Goal: Task Accomplishment & Management: Complete application form

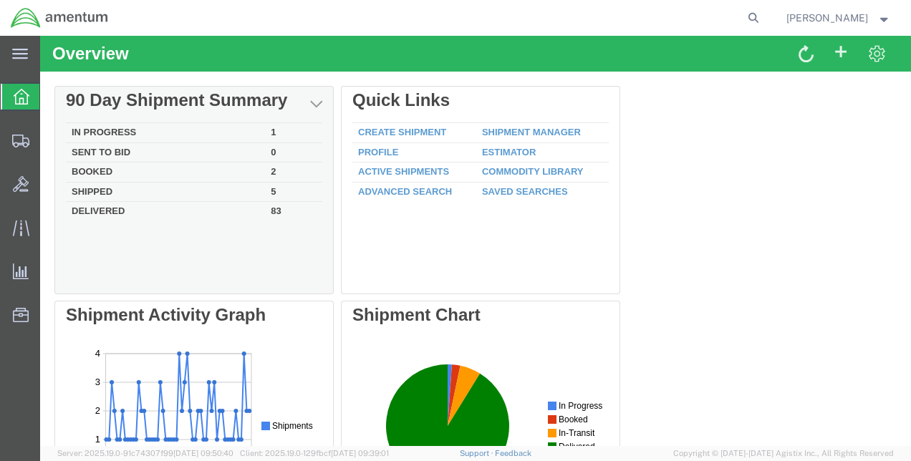
click at [105, 169] on td "Booked" at bounding box center [165, 173] width 199 height 20
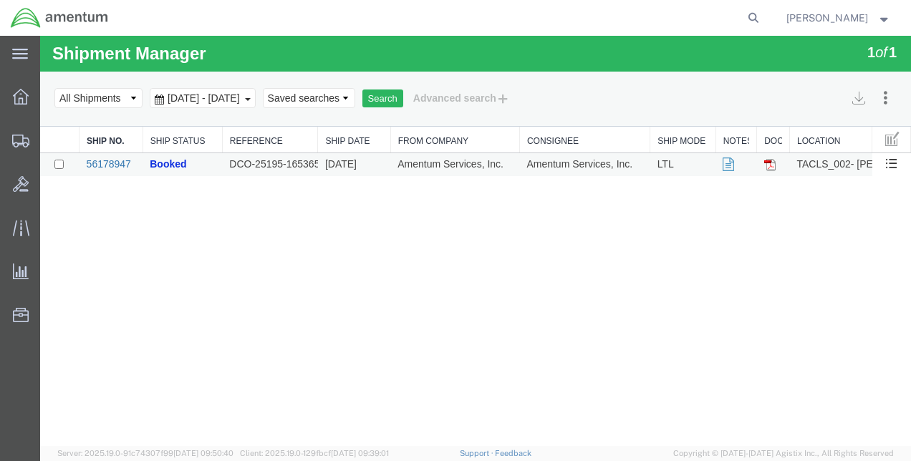
click at [110, 164] on link "56178947" at bounding box center [109, 163] width 44 height 11
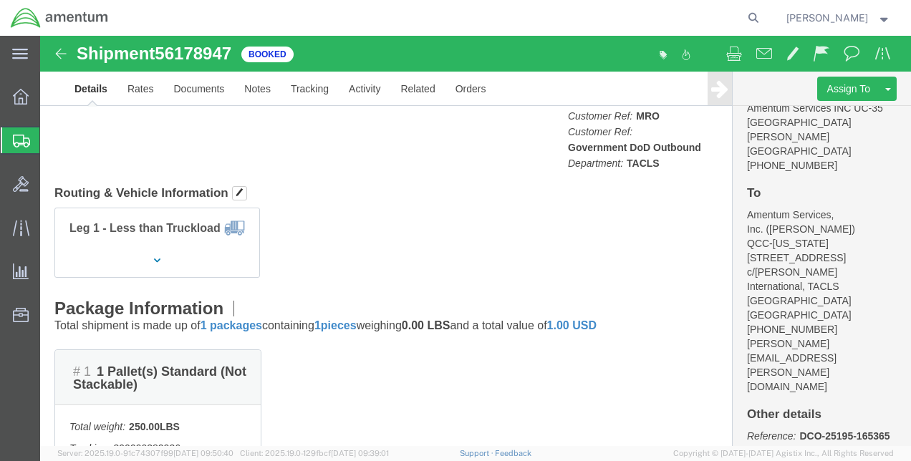
scroll to position [388, 0]
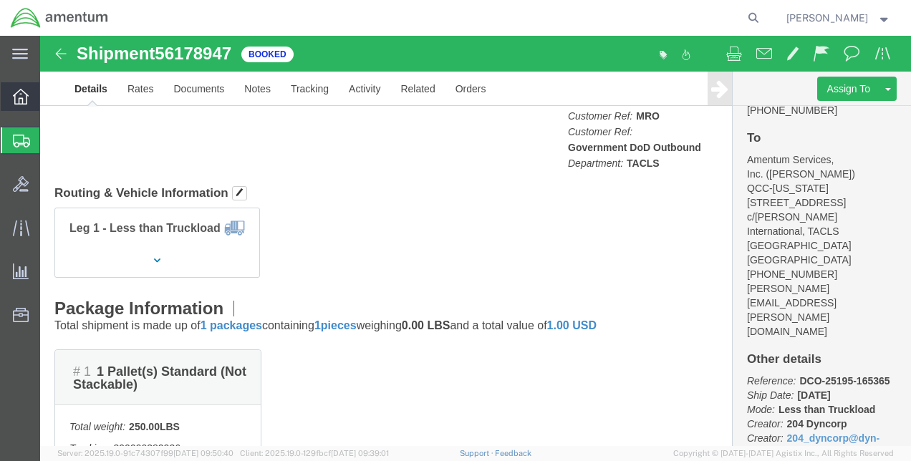
click at [24, 95] on icon at bounding box center [21, 97] width 16 height 16
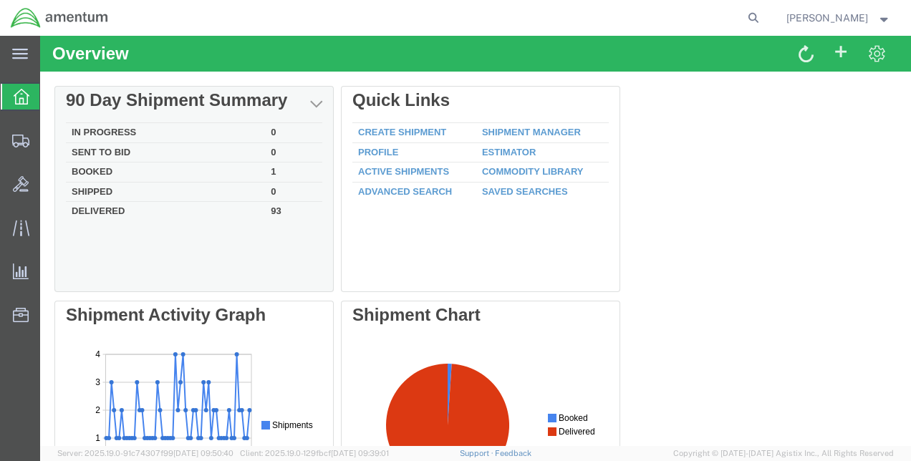
click at [96, 168] on td "Booked" at bounding box center [165, 173] width 199 height 20
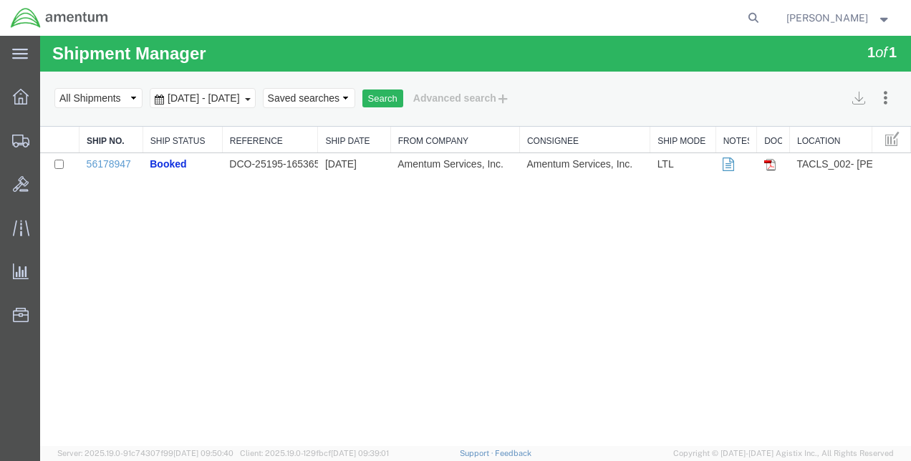
click at [772, 165] on img at bounding box center [769, 164] width 11 height 11
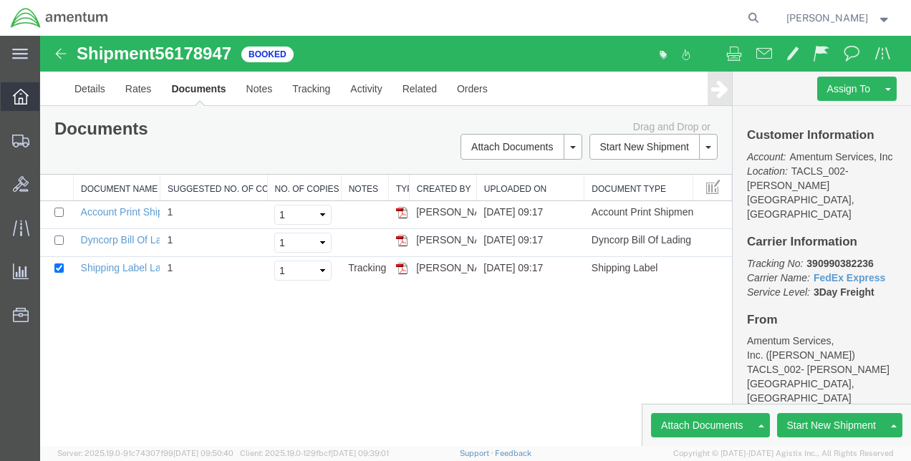
click at [14, 85] on div at bounding box center [21, 96] width 40 height 29
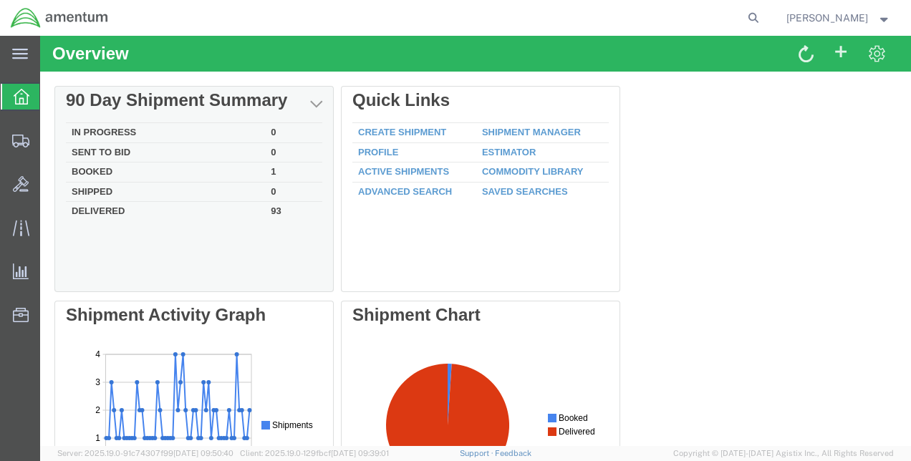
click at [105, 169] on td "Booked" at bounding box center [165, 173] width 199 height 20
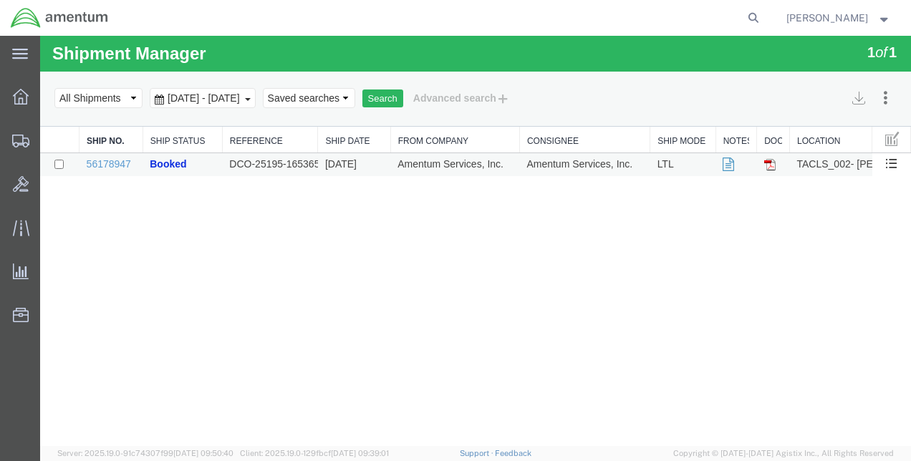
click at [264, 166] on td "DCO-25195-165365" at bounding box center [270, 165] width 96 height 24
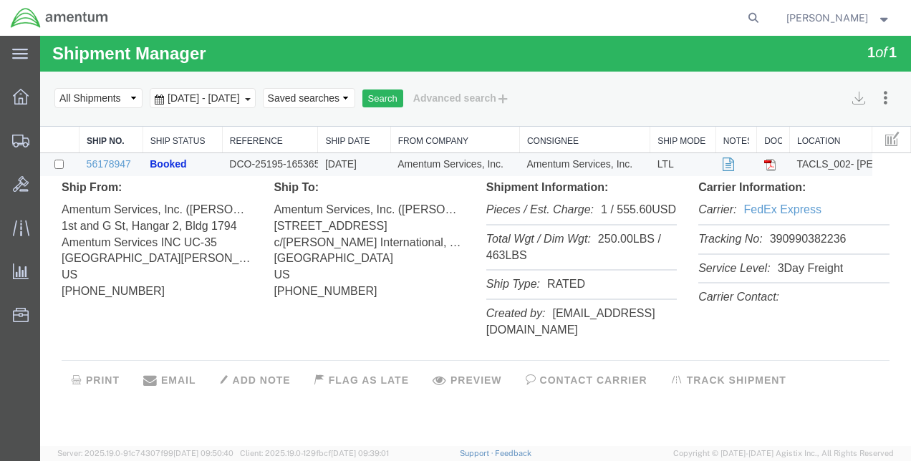
click at [188, 199] on address "Amentum Services, Inc. (Kalwa Gregory) 1st and G St, Hangar 2, Bldg 1794 Amentu…" at bounding box center [157, 248] width 191 height 104
click at [17, 92] on icon at bounding box center [21, 97] width 16 height 16
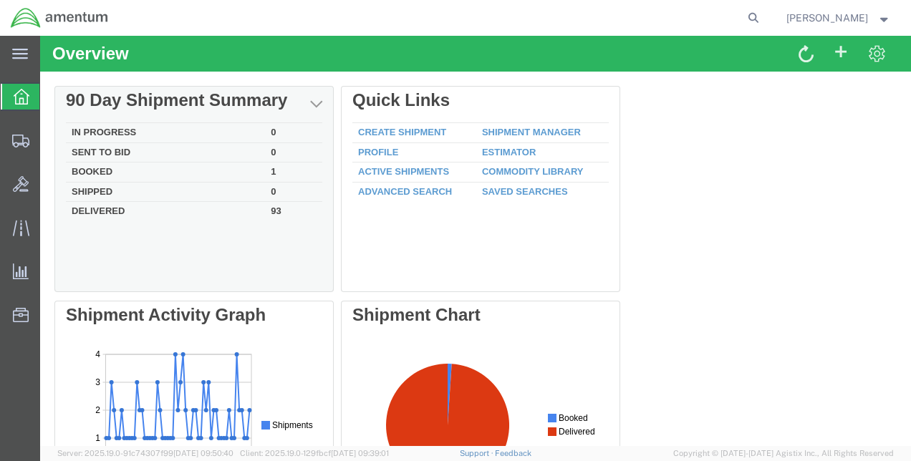
click at [83, 165] on td "Booked" at bounding box center [165, 173] width 199 height 20
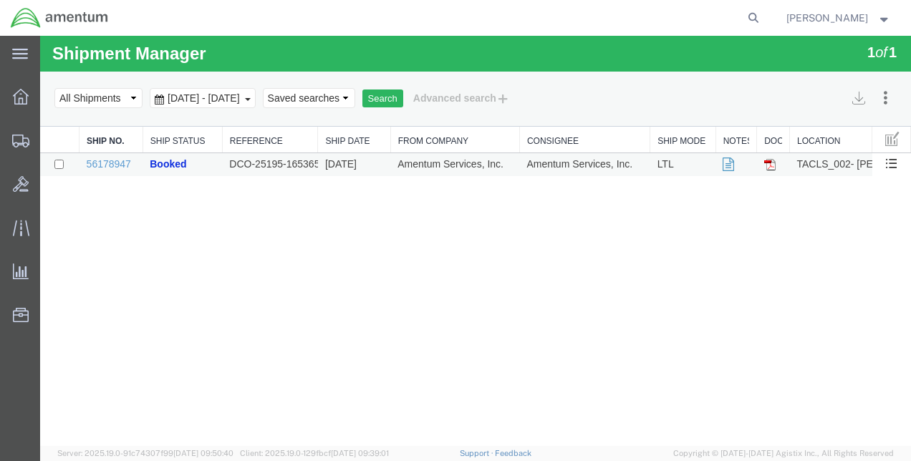
click at [726, 163] on icon at bounding box center [728, 165] width 11 height 10
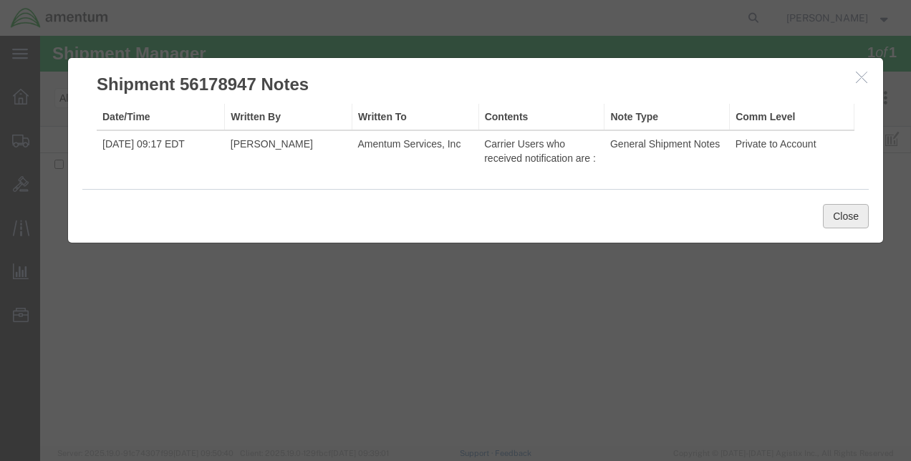
click at [850, 209] on button "Close" at bounding box center [846, 216] width 46 height 24
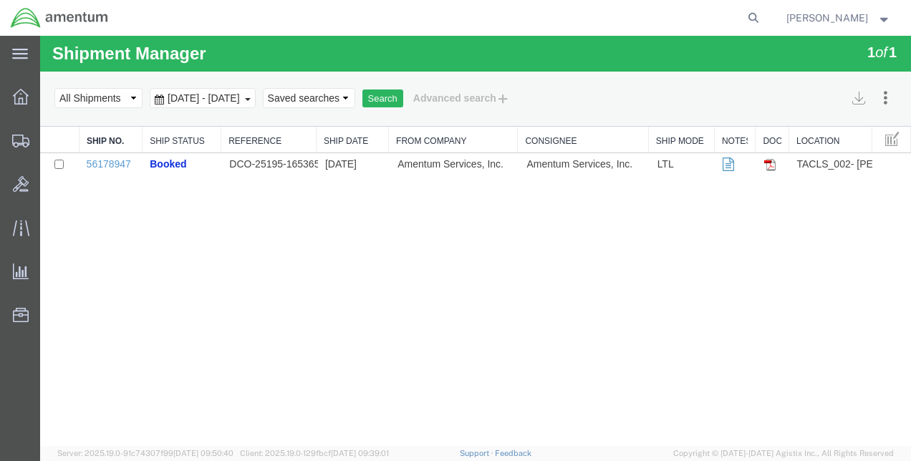
click at [221, 300] on div "Shipment Manager 1 of 1 Search Assign To Batch Processing Consolidate Shipments…" at bounding box center [475, 241] width 871 height 411
click at [24, 92] on icon at bounding box center [21, 97] width 16 height 16
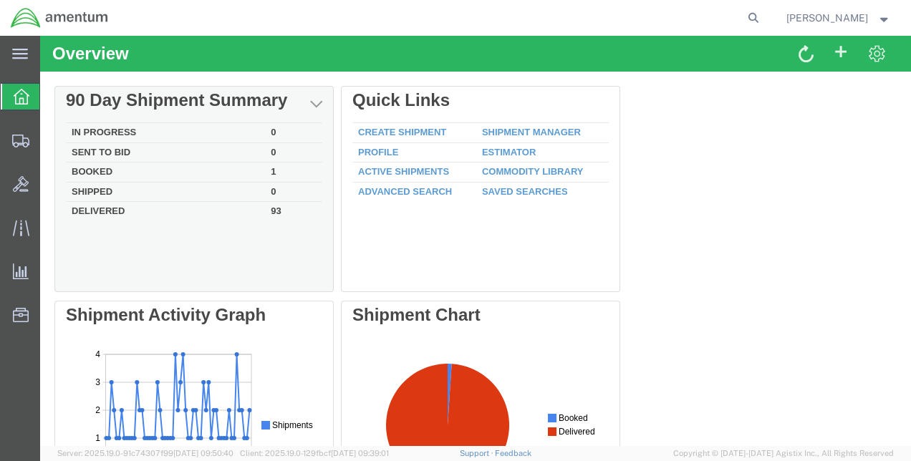
click at [114, 130] on div "Delete 90 Day Shipment Summary In Progress 0 Sent To Bid 0 Booked 1 Shipped 0 D…" at bounding box center [475, 408] width 843 height 645
click at [110, 168] on td "Booked" at bounding box center [165, 173] width 199 height 20
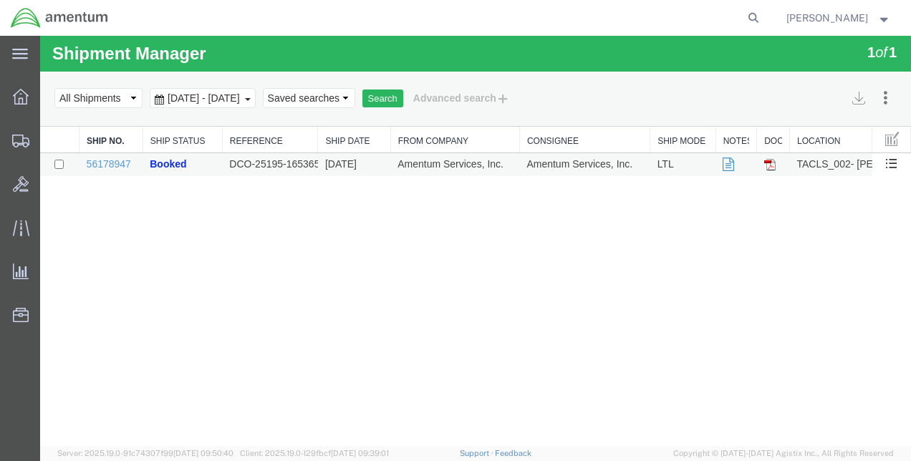
click at [770, 162] on img at bounding box center [769, 164] width 11 height 11
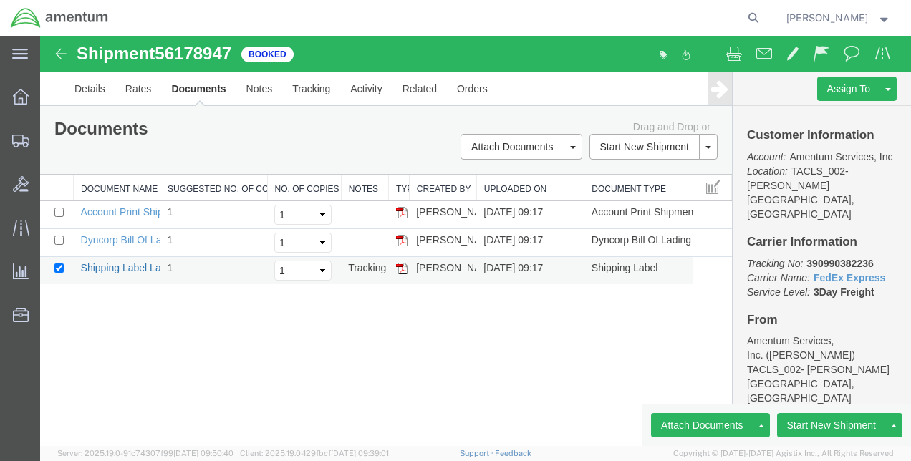
click at [120, 267] on link "Shipping Label Laser" at bounding box center [128, 267] width 95 height 11
click at [267, 404] on div "Shipment 56178947 3 of 3 Booked Details Rates Documents Notes Tracking Activity…" at bounding box center [475, 241] width 871 height 411
click at [277, 128] on div "Documents Ship Label Format: Plain Thermal" at bounding box center [215, 131] width 342 height 22
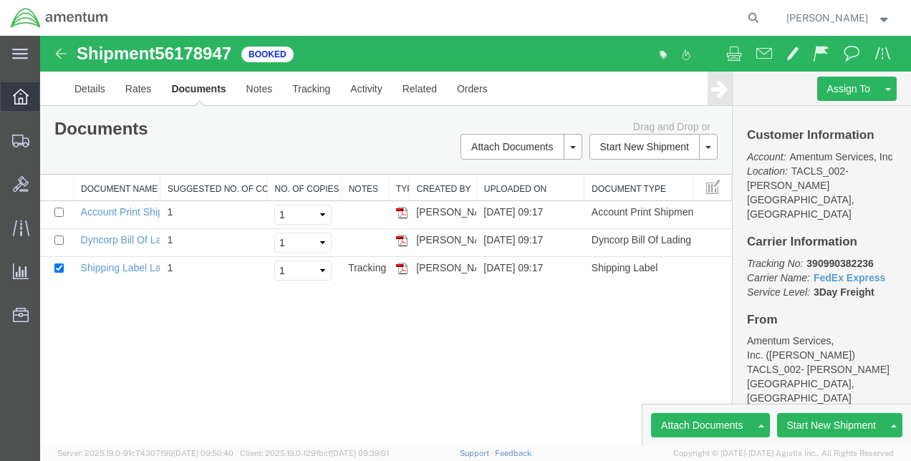
click at [20, 95] on icon at bounding box center [21, 97] width 16 height 16
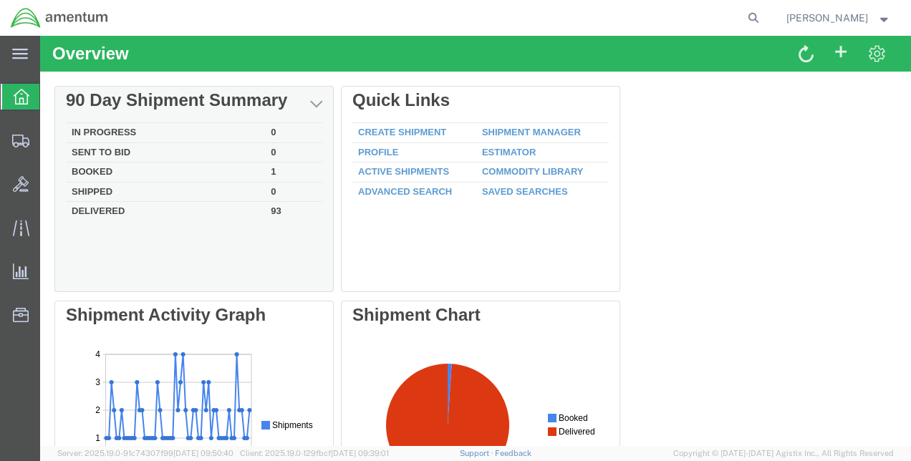
click at [123, 128] on td "In Progress" at bounding box center [165, 133] width 199 height 20
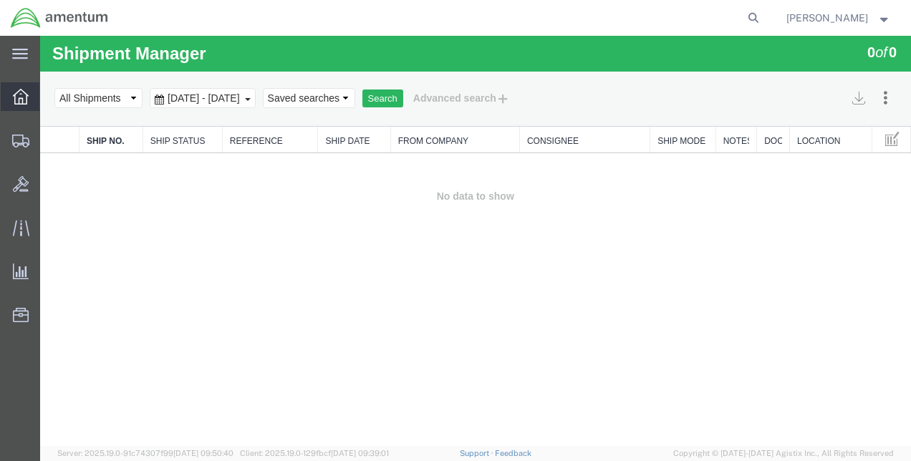
click at [19, 93] on icon at bounding box center [21, 97] width 16 height 16
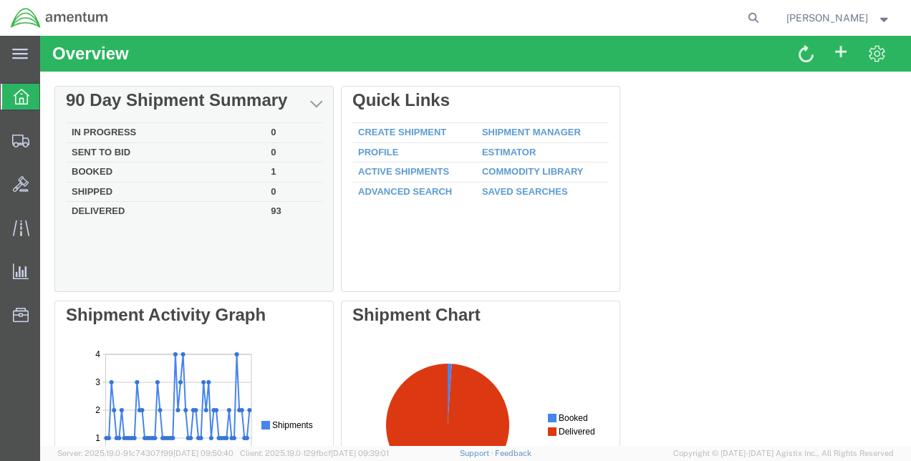
click at [101, 168] on td "Booked" at bounding box center [165, 173] width 199 height 20
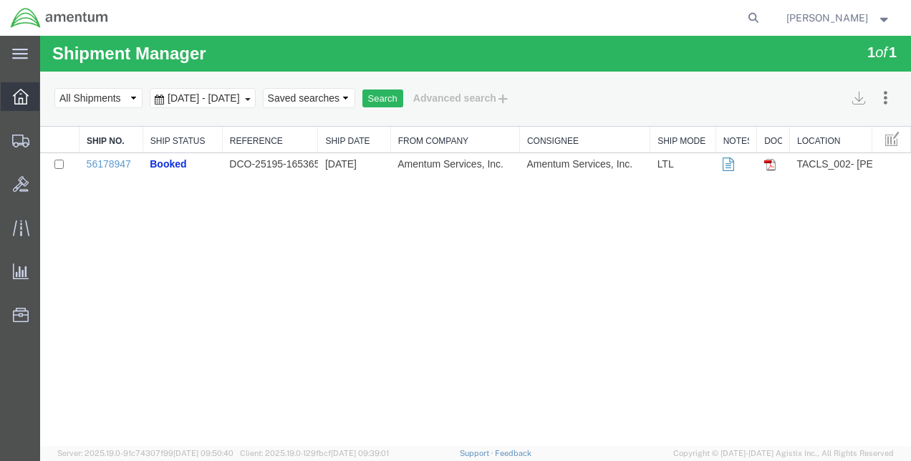
click at [28, 95] on icon at bounding box center [21, 97] width 16 height 16
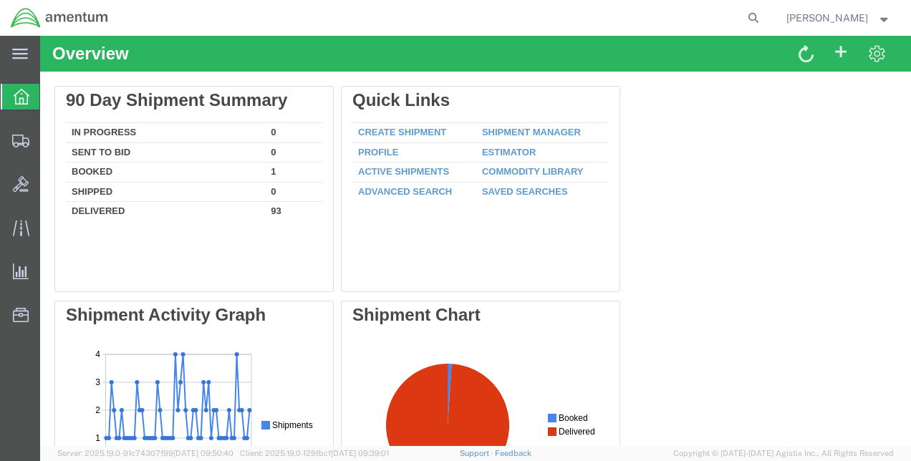
click at [791, 240] on div "Delete 90 Day Shipment Summary In Progress 0 Sent To Bid 0 Booked 1 Shipped 0 D…" at bounding box center [475, 408] width 843 height 645
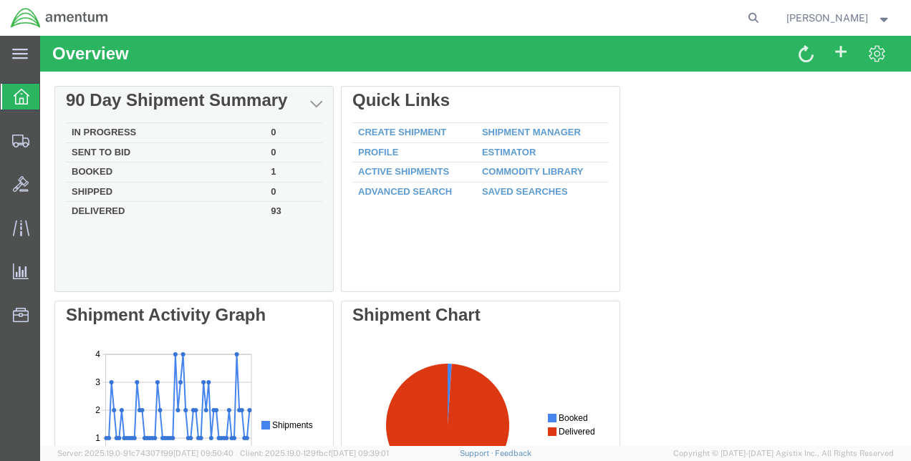
click at [113, 130] on td "In Progress" at bounding box center [165, 133] width 199 height 20
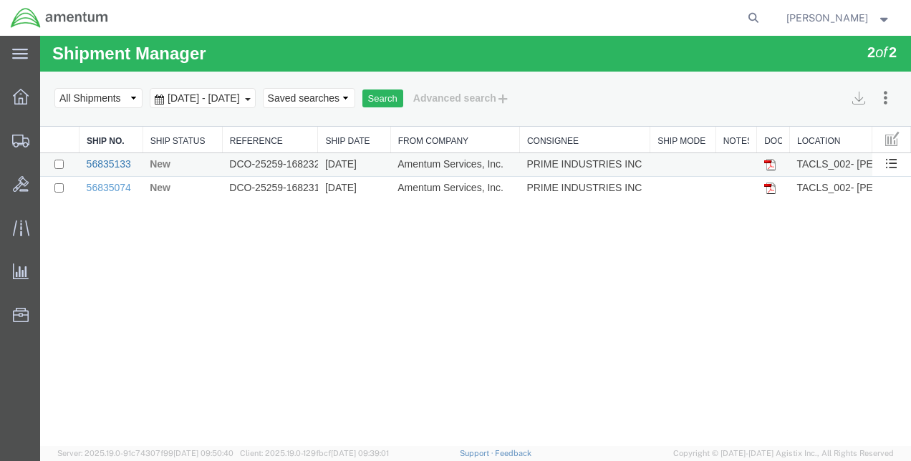
click at [110, 160] on link "56835133" at bounding box center [109, 163] width 44 height 11
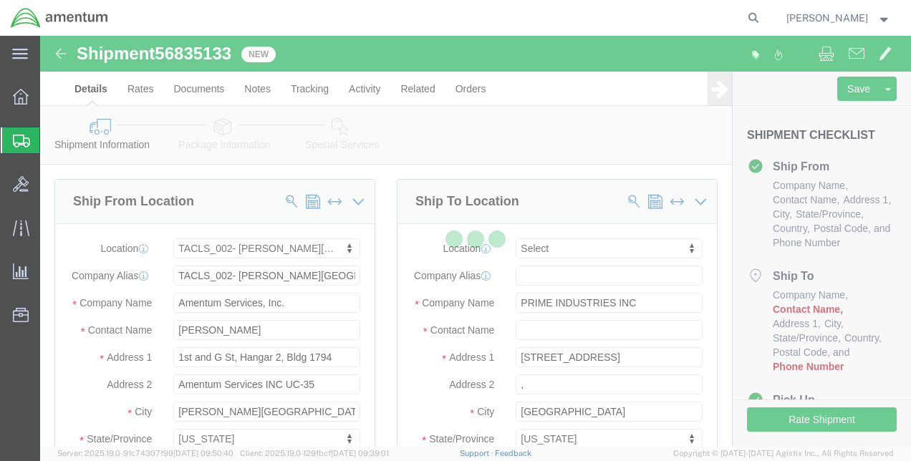
select select "42675"
select select
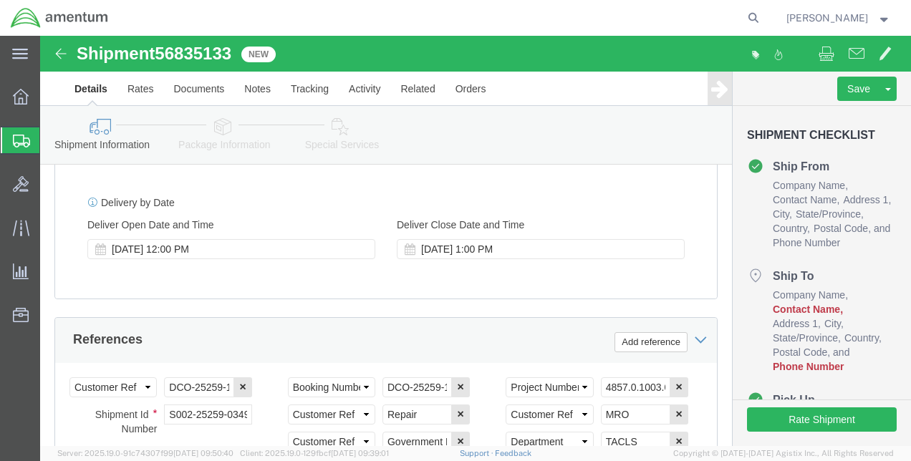
scroll to position [788, 0]
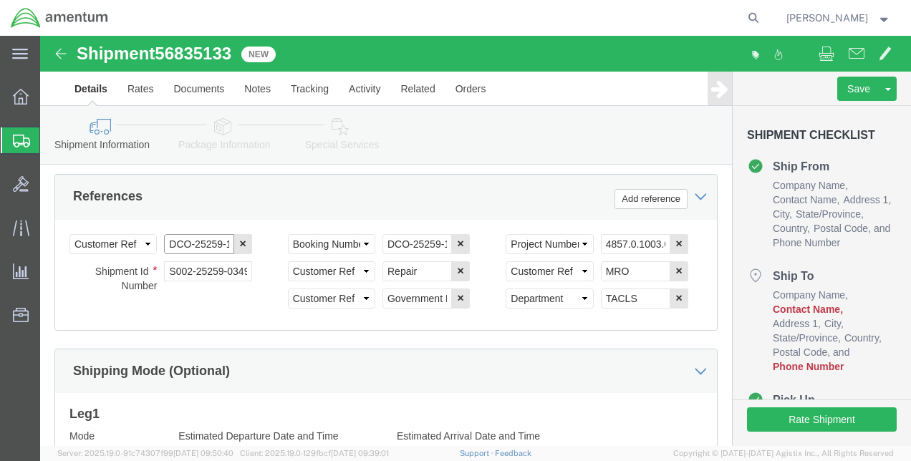
click input "DCO-25259-168232"
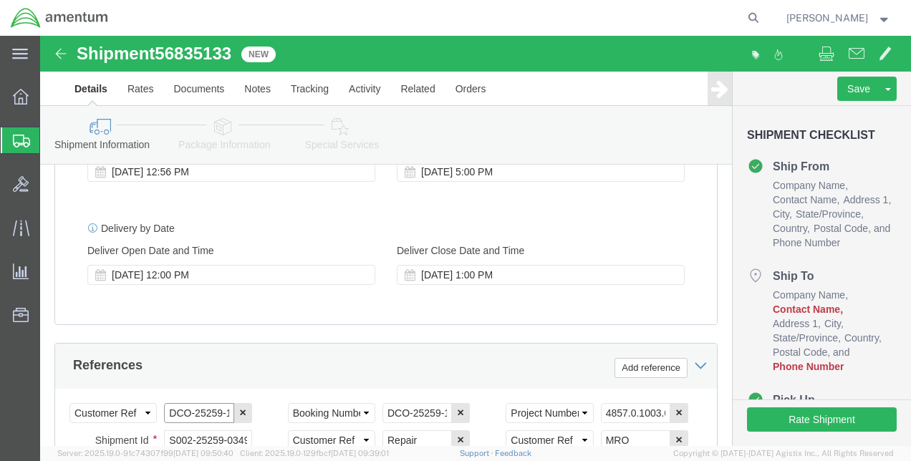
scroll to position [788, 0]
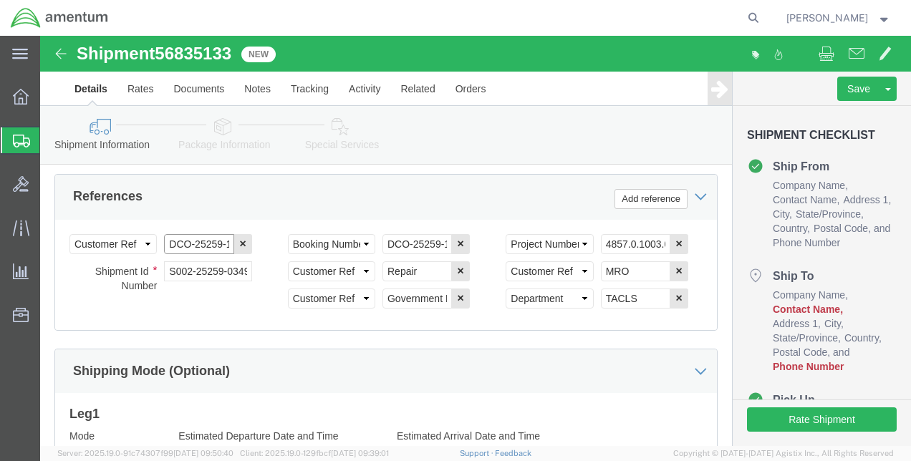
click input "DCO-25259-168232"
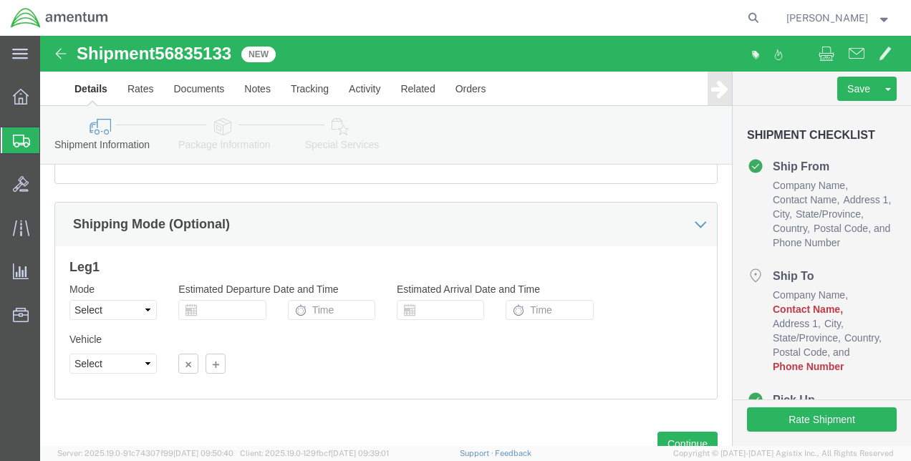
scroll to position [783, 0]
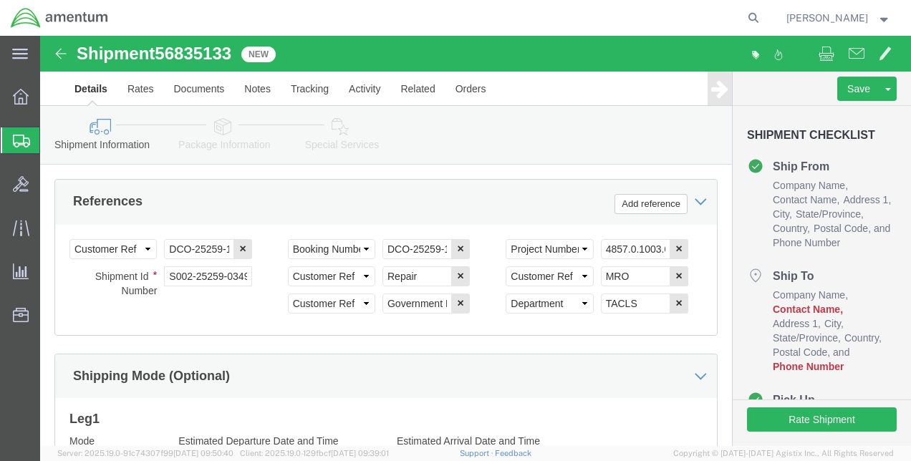
click span "Contact Name"
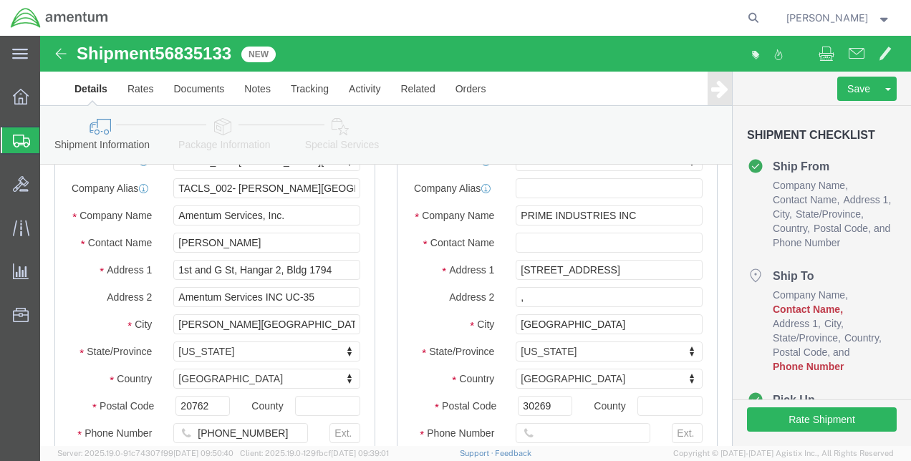
scroll to position [67, 0]
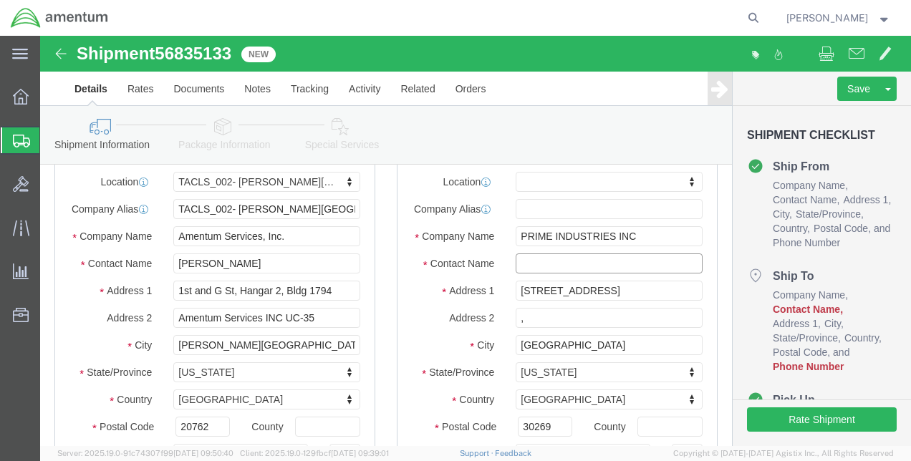
click input "text"
click at [452, 20] on agx-global-search at bounding box center [536, 18] width 459 height 36
click input "text"
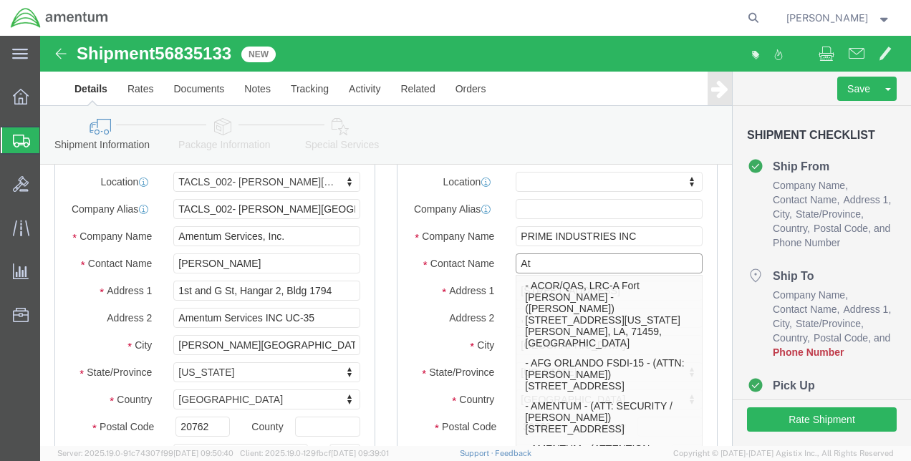
type input "A"
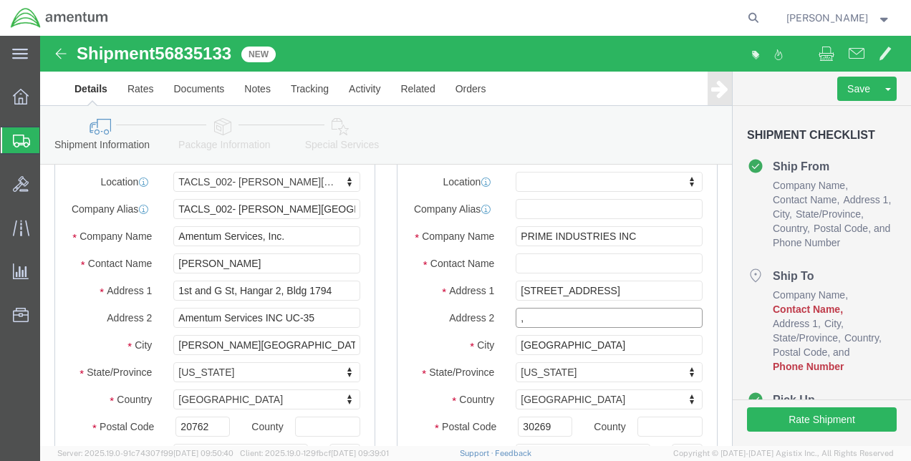
click input ","
click input "text"
paste input "[PERSON_NAME]"
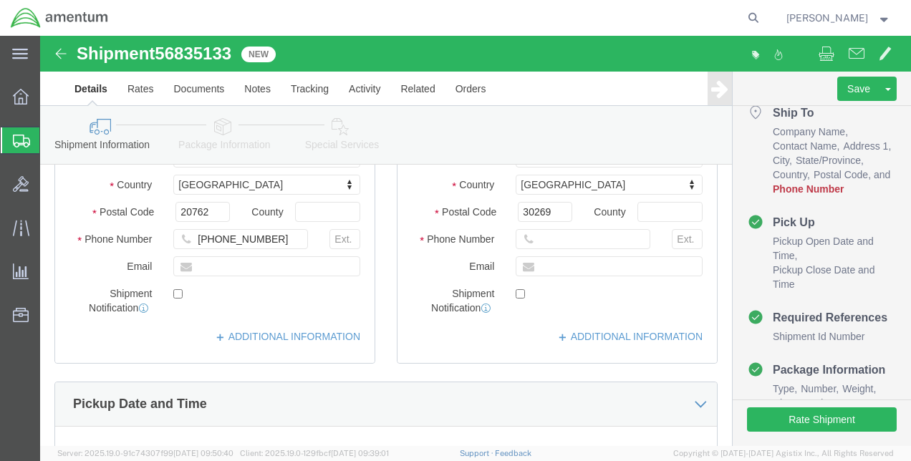
scroll to position [143, 0]
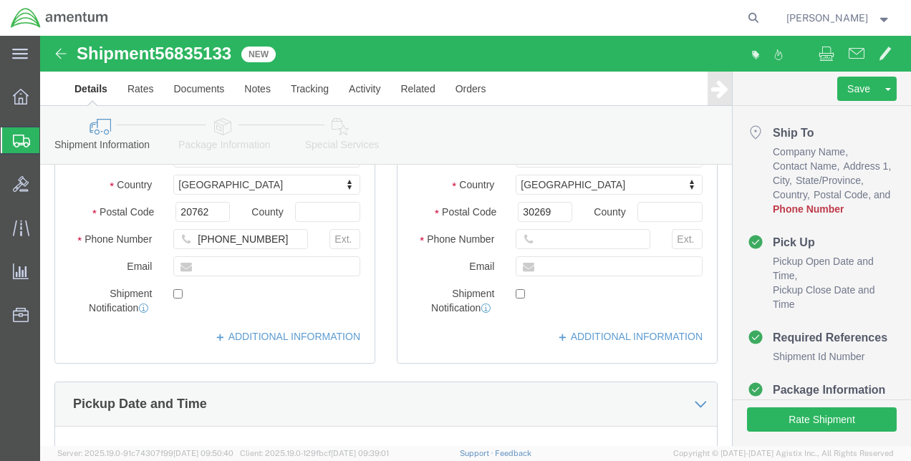
type input "[PERSON_NAME]"
click input "text"
paste input "770.632.1851"
click input "770.632.1851"
type input "[PHONE_NUMBER]"
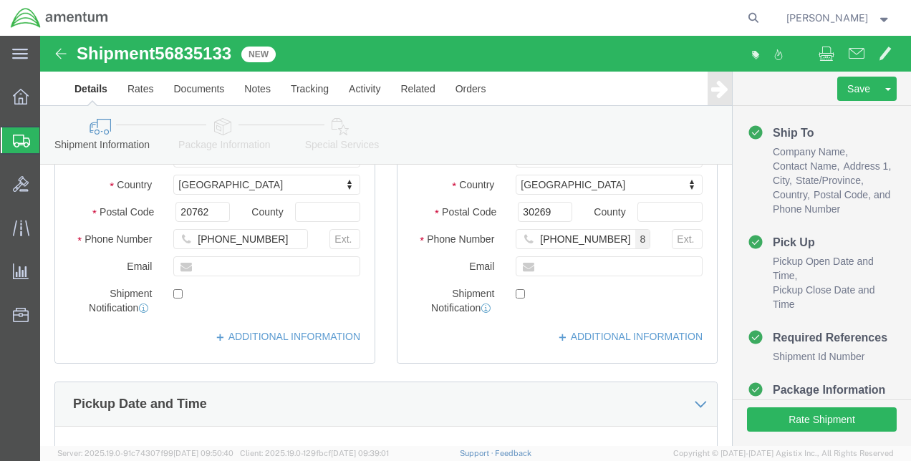
click label
click input "checkbox"
checkbox input "false"
click div "Location My Profile Location 1002-4122-6 1006-5256-0 1026-8910-0 1281-0560-3 13…"
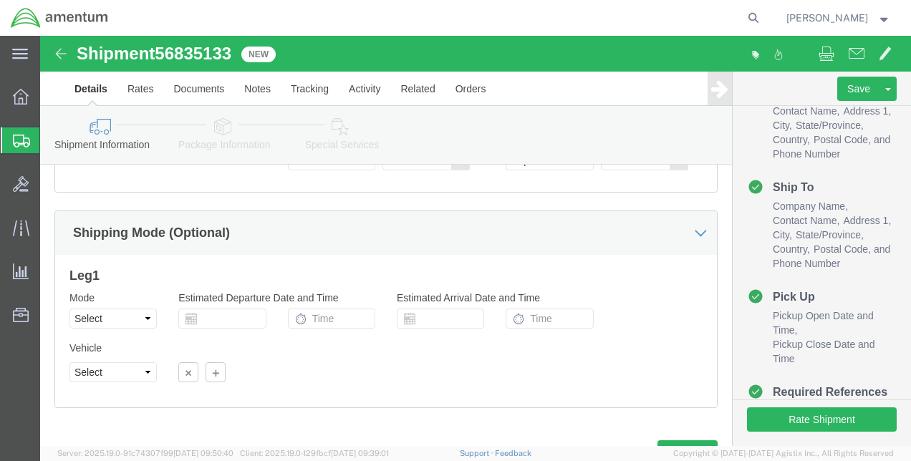
scroll to position [0, 0]
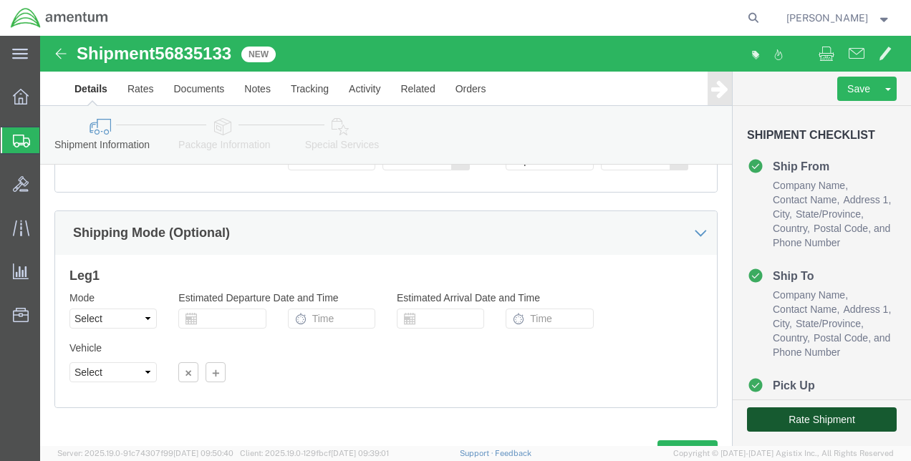
click button "Rate Shipment"
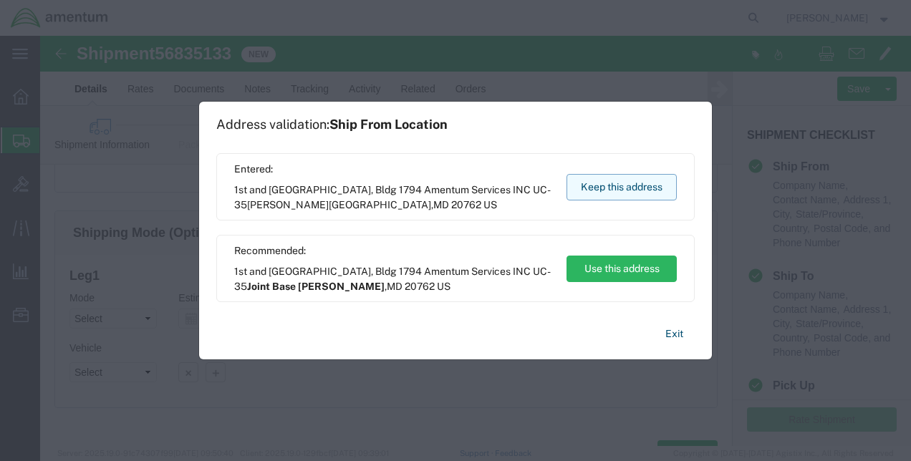
click at [617, 181] on button "Keep this address" at bounding box center [622, 187] width 110 height 27
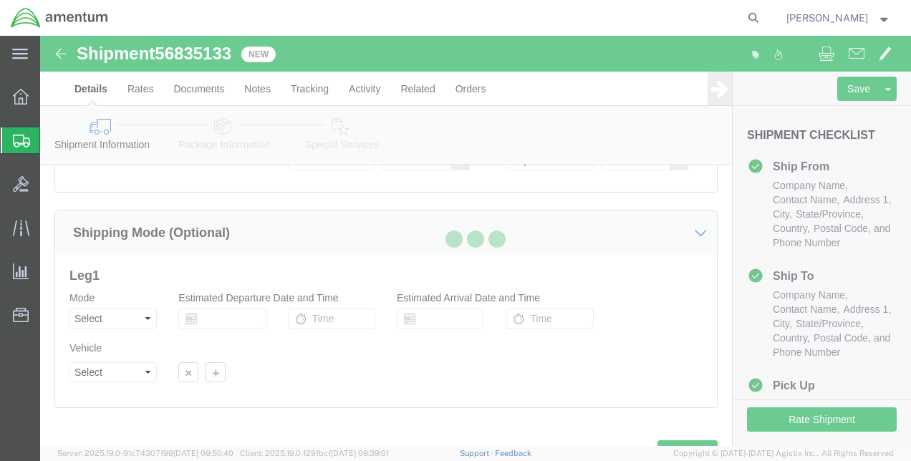
click at [833, 428] on div at bounding box center [475, 241] width 871 height 411
click at [317, 14] on div at bounding box center [442, 18] width 646 height 36
click at [20, 96] on icon at bounding box center [21, 97] width 16 height 16
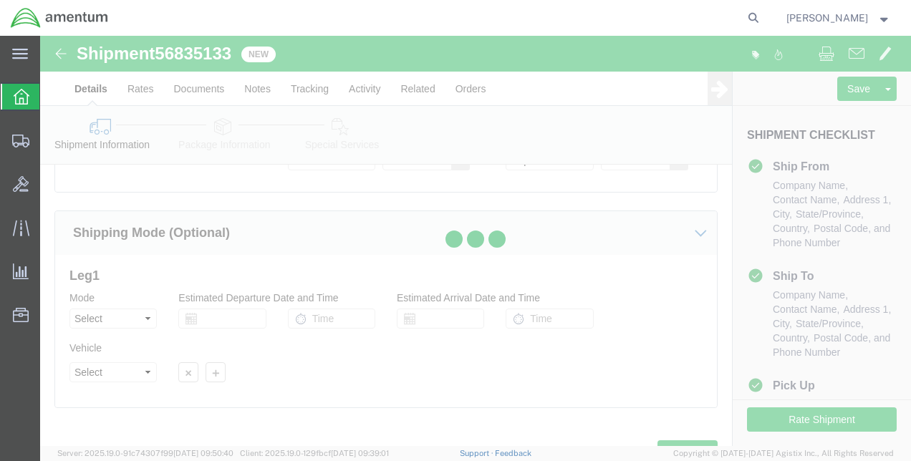
click at [16, 93] on icon at bounding box center [22, 97] width 16 height 16
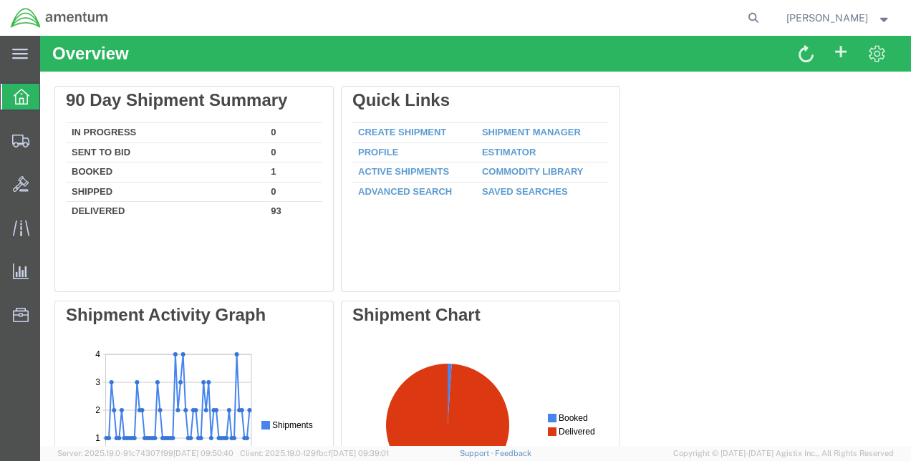
click at [127, 130] on div at bounding box center [475, 241] width 871 height 411
click at [19, 93] on icon at bounding box center [22, 97] width 16 height 16
click at [102, 130] on div at bounding box center [475, 241] width 871 height 411
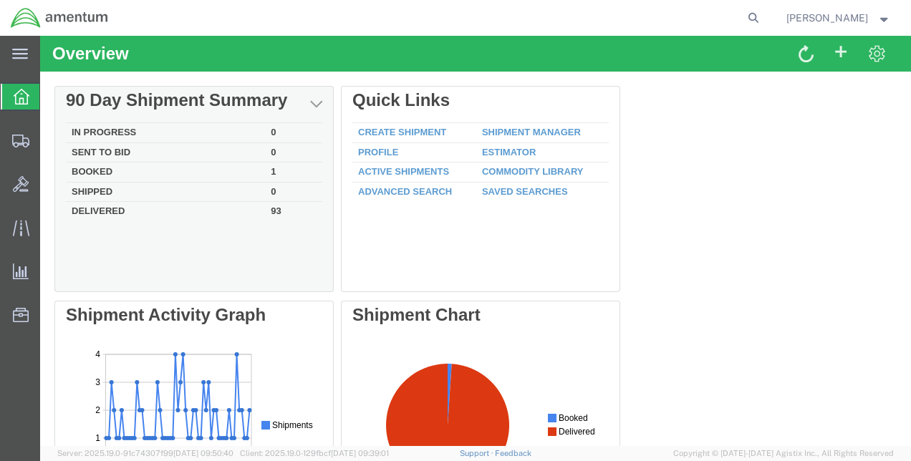
click at [115, 134] on td "In Progress" at bounding box center [165, 133] width 199 height 20
click at [120, 128] on td "In Progress" at bounding box center [165, 133] width 199 height 20
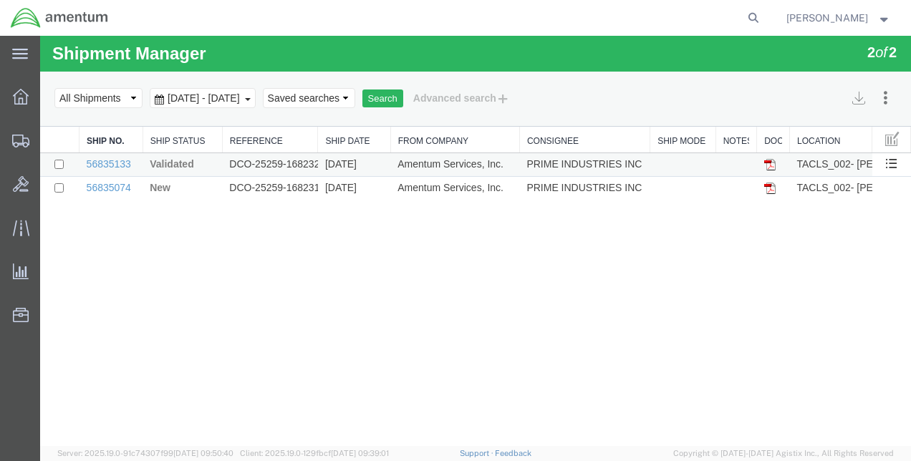
click at [264, 158] on td "DCO-25259-168232" at bounding box center [270, 165] width 96 height 24
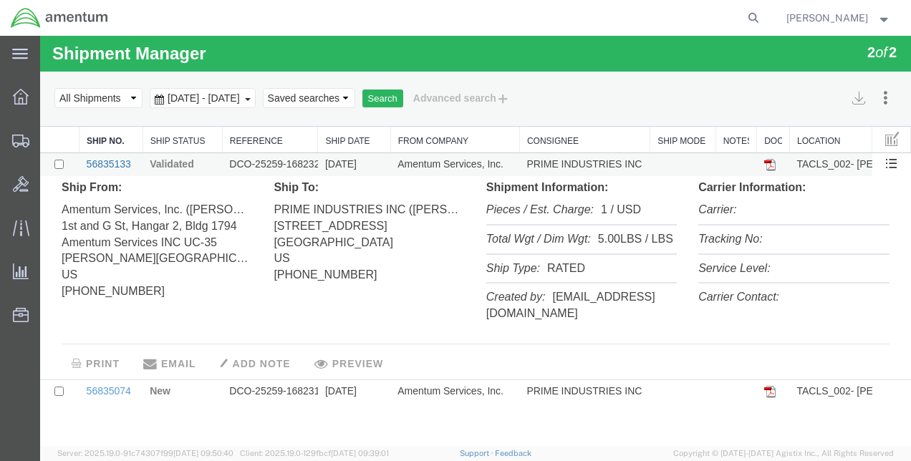
click at [107, 160] on link "56835133" at bounding box center [109, 163] width 44 height 11
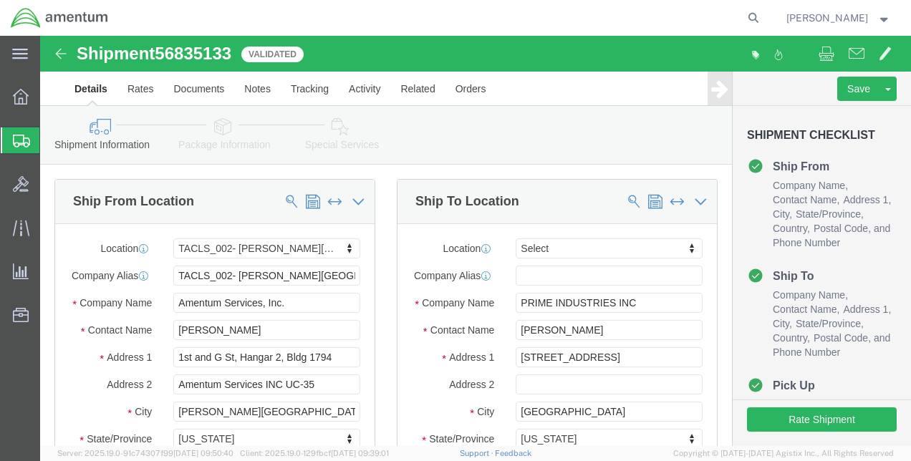
select select "42675"
select select
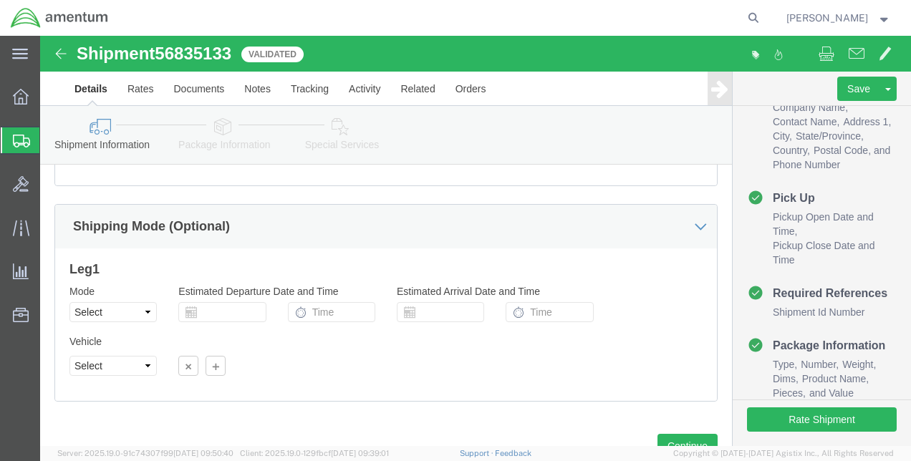
scroll to position [998, 0]
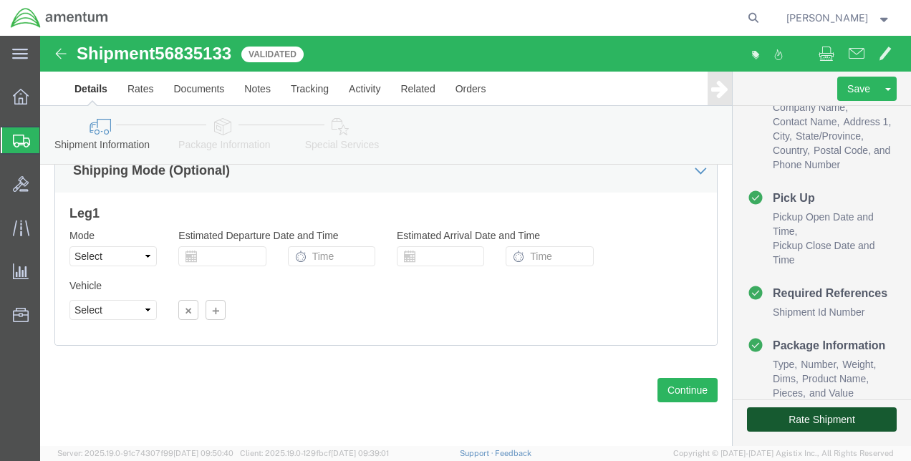
click button "Rate Shipment"
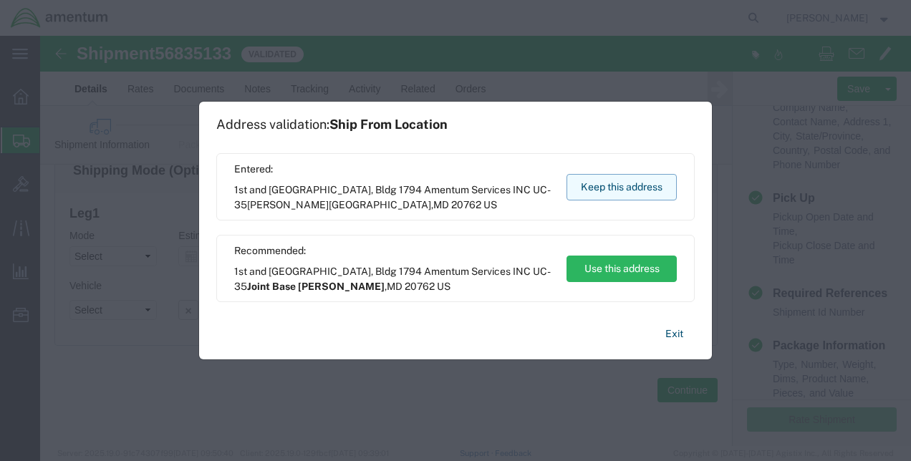
click at [598, 182] on button "Keep this address" at bounding box center [622, 187] width 110 height 27
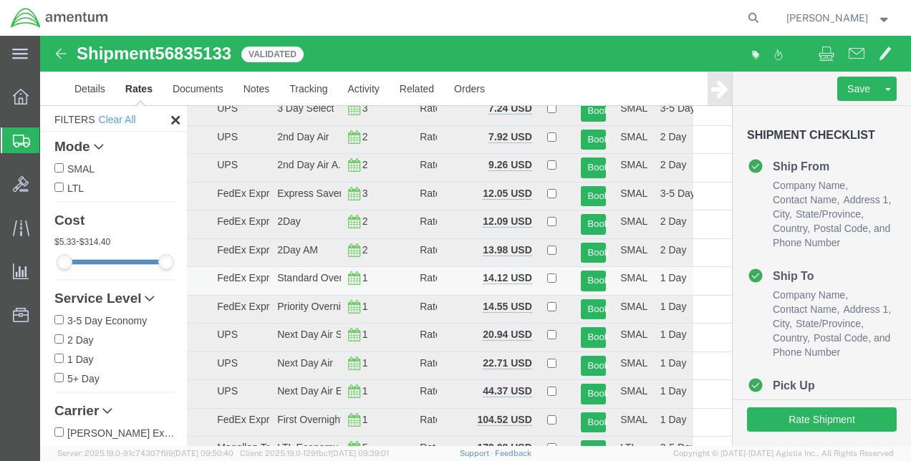
scroll to position [146, 0]
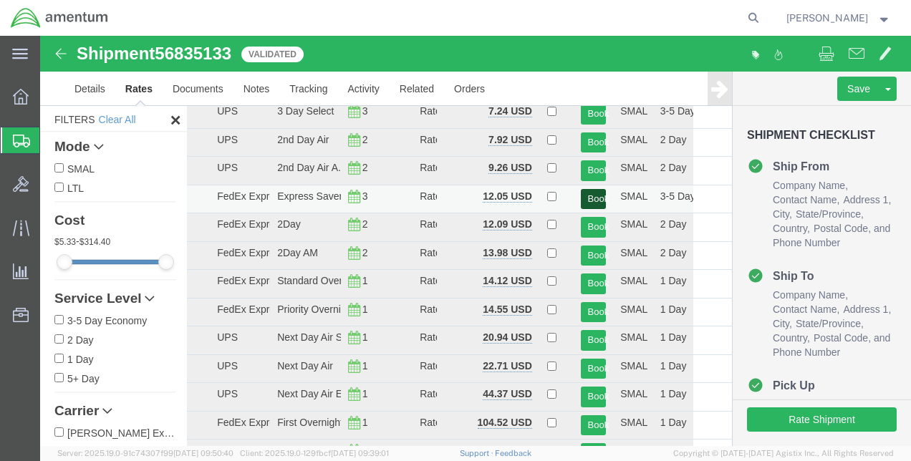
click at [589, 190] on button "Book" at bounding box center [594, 199] width 26 height 21
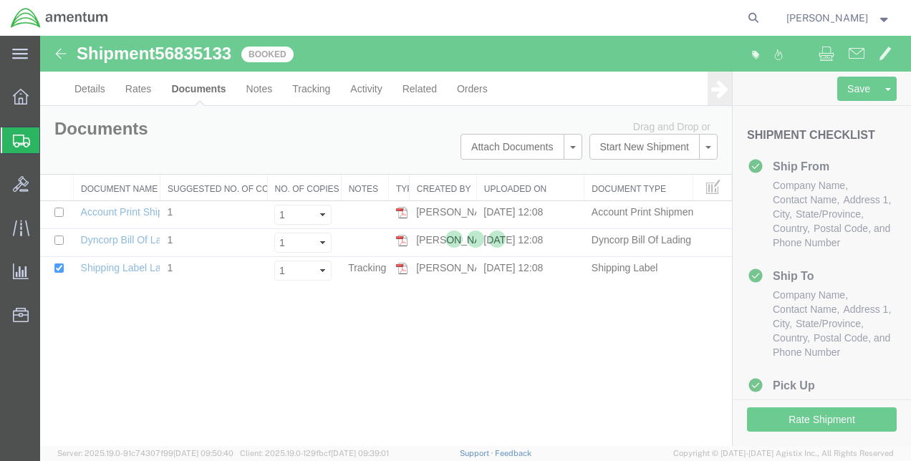
scroll to position [0, 0]
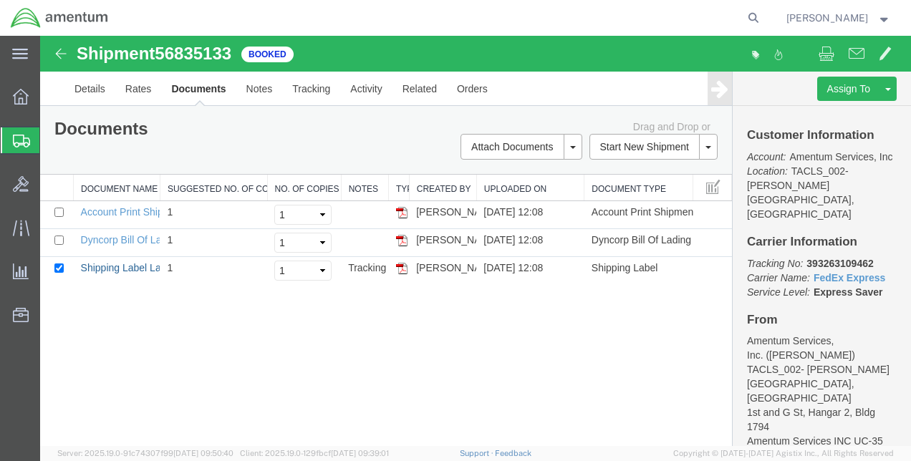
drag, startPoint x: 129, startPoint y: 264, endPoint x: 231, endPoint y: 315, distance: 114.1
click at [129, 264] on link "Shipping Label Laser" at bounding box center [128, 267] width 95 height 11
drag, startPoint x: 16, startPoint y: 97, endPoint x: 32, endPoint y: 113, distance: 22.3
click at [16, 97] on icon at bounding box center [21, 97] width 16 height 16
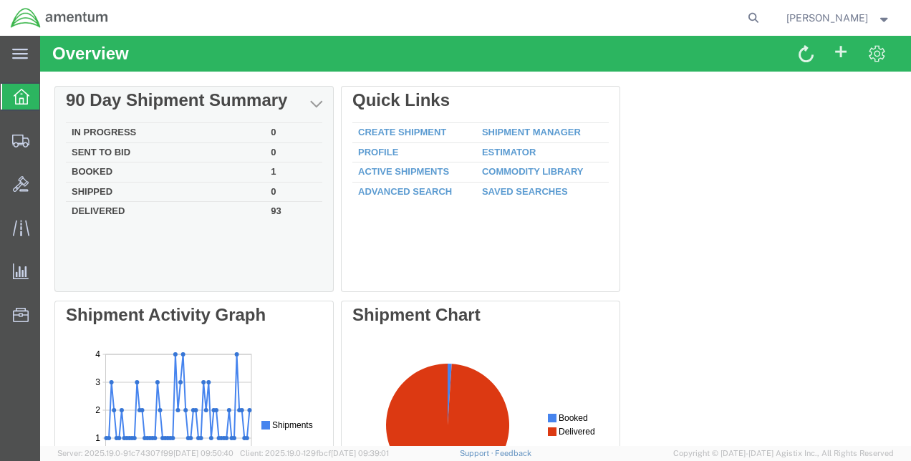
click at [125, 130] on td "In Progress" at bounding box center [165, 133] width 199 height 20
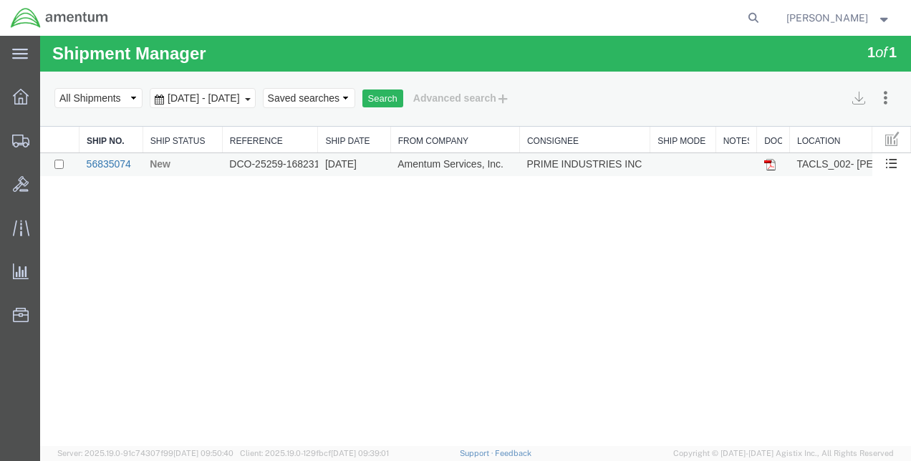
click at [122, 161] on link "56835074" at bounding box center [109, 163] width 44 height 11
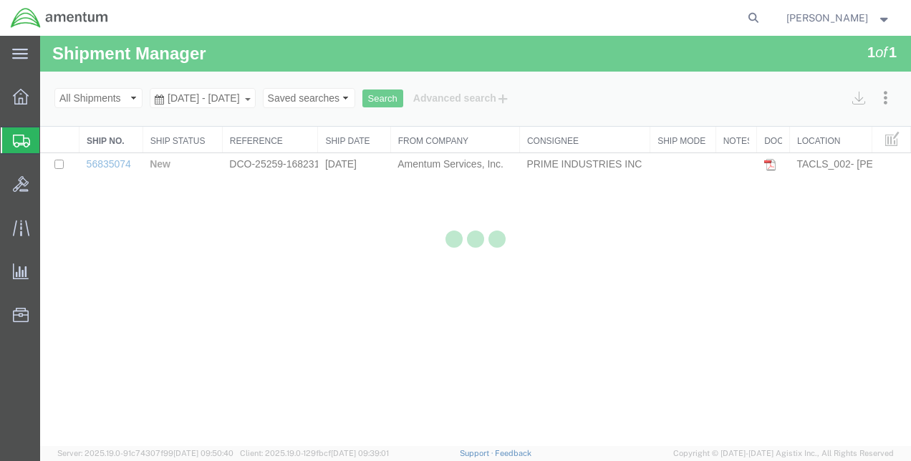
select select "42675"
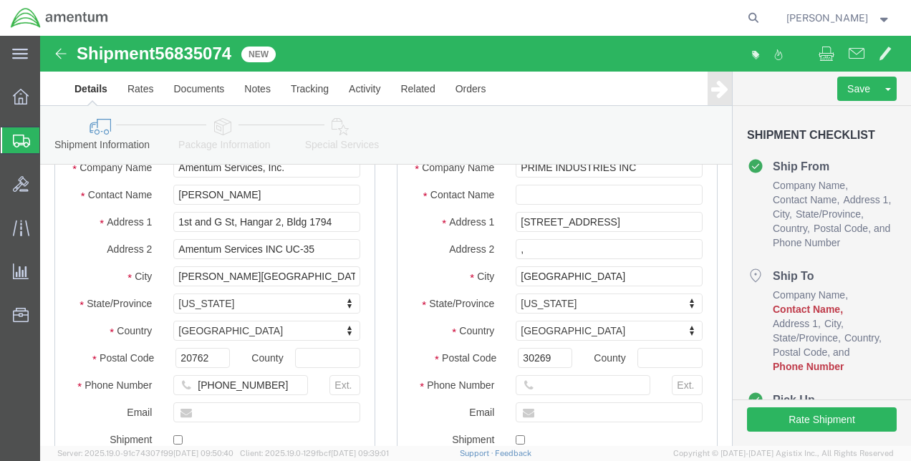
scroll to position [143, 0]
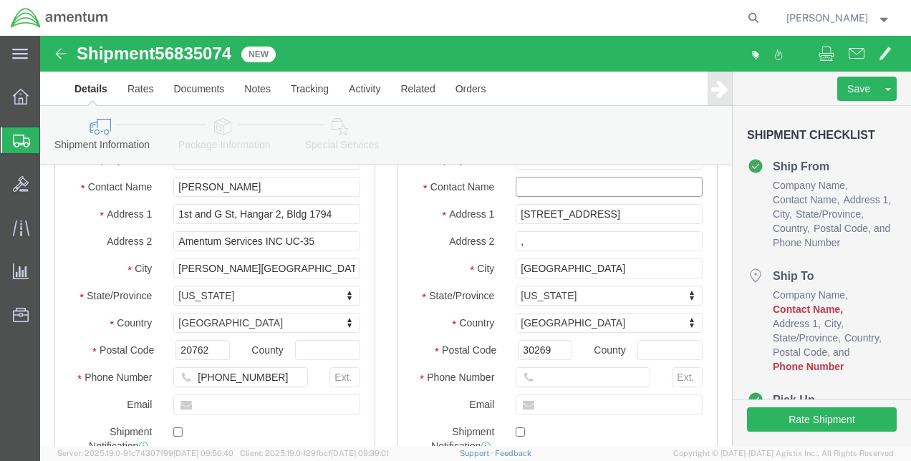
paste input "[PERSON_NAME]"
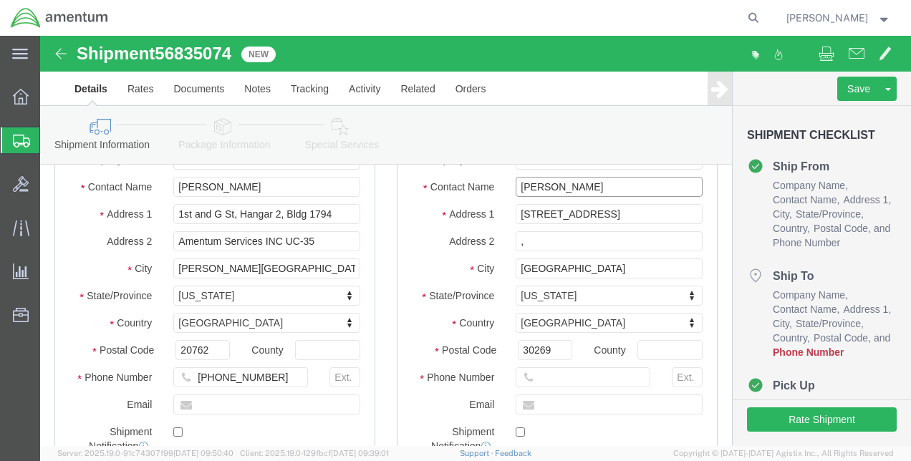
type input "[PERSON_NAME]"
paste input "770.632.1851"
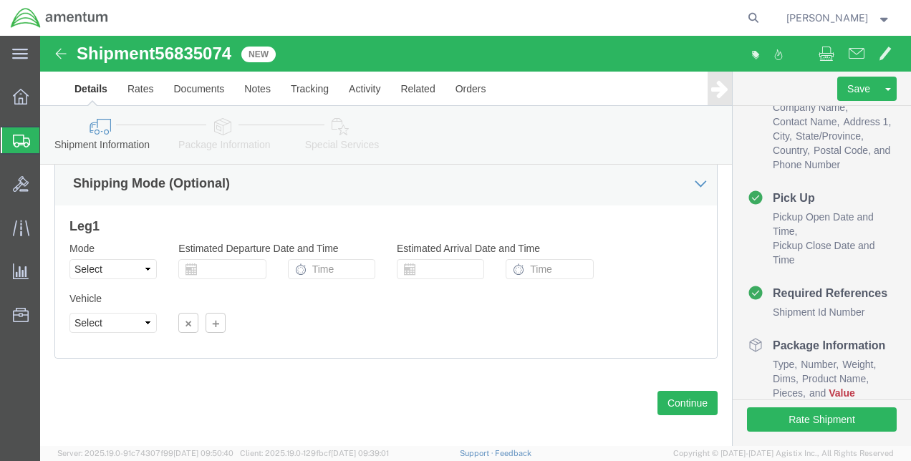
scroll to position [998, 0]
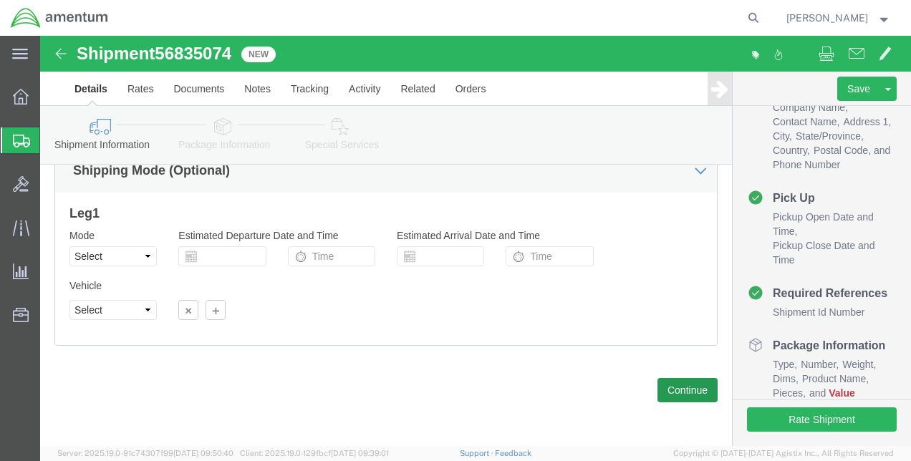
type input "770.632.1851"
click button "Continue"
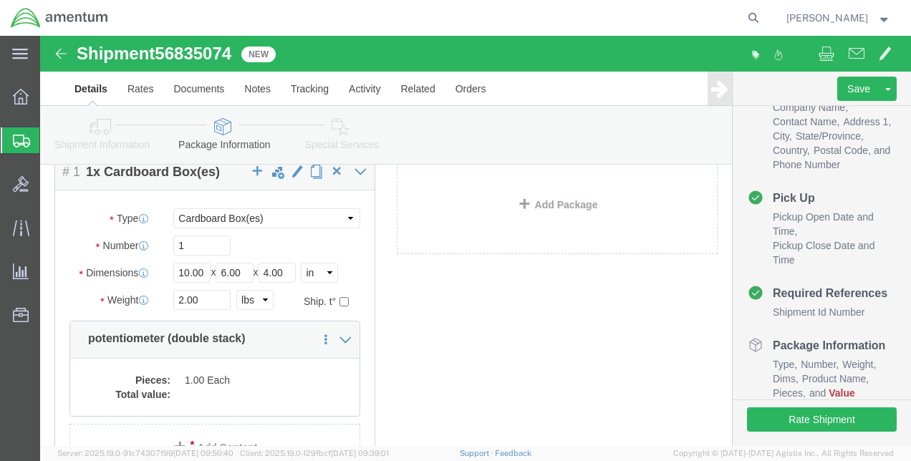
scroll to position [143, 0]
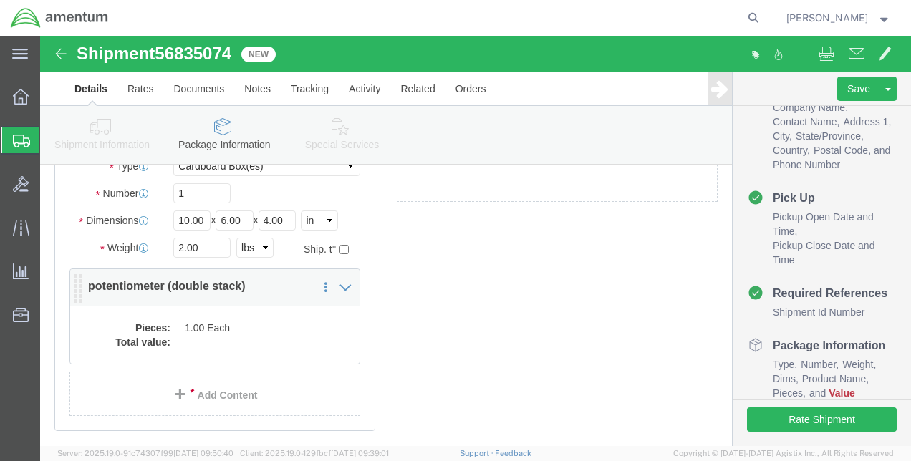
click dd "1.00 Each"
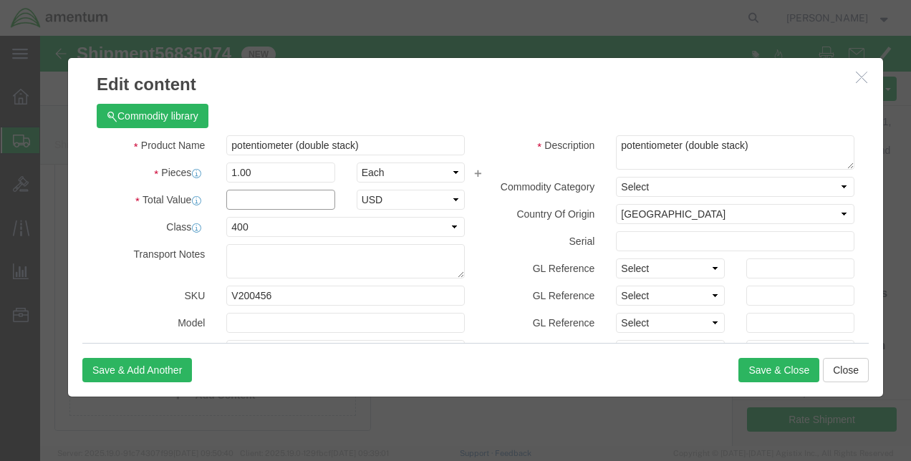
click input "text"
type input "1500.00"
click button "Save & Close"
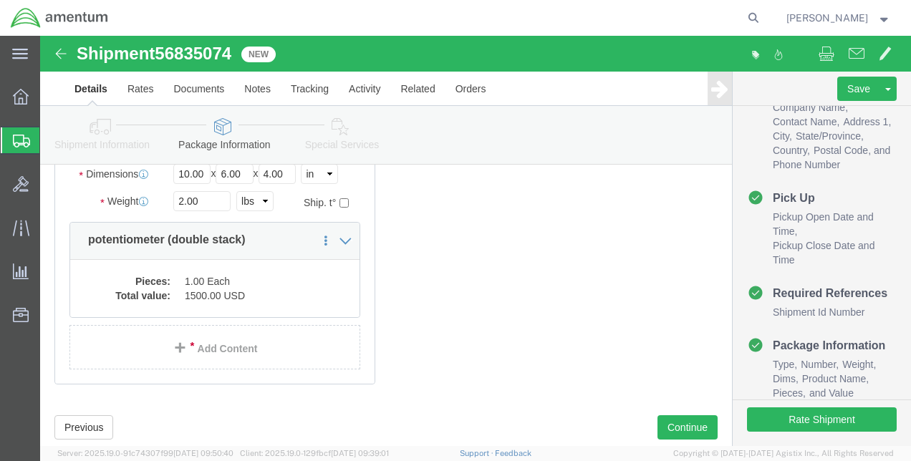
scroll to position [226, 0]
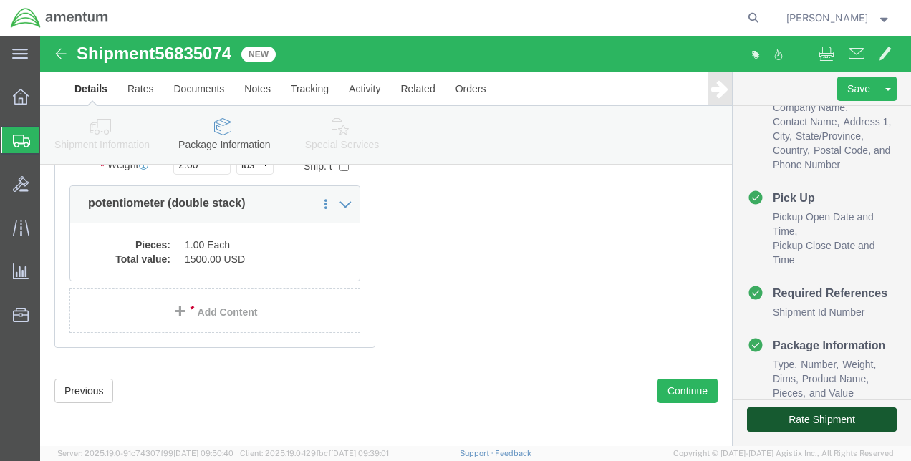
click button "Rate Shipment"
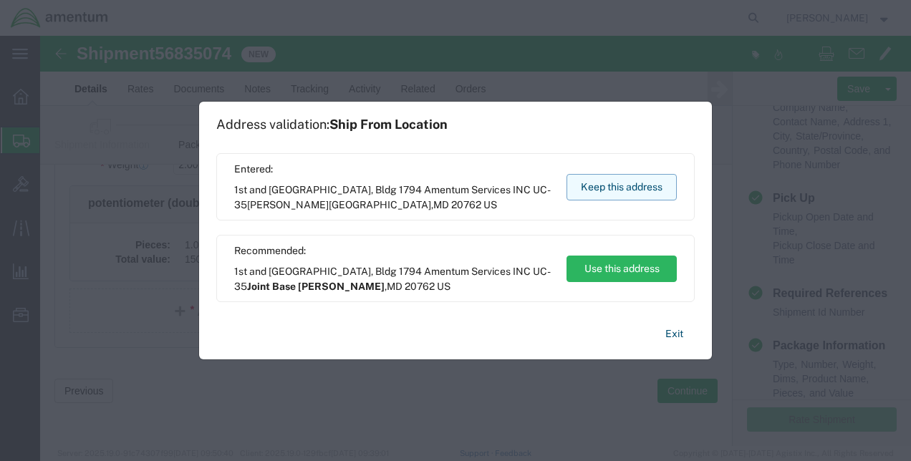
click at [625, 176] on button "Keep this address" at bounding box center [622, 187] width 110 height 27
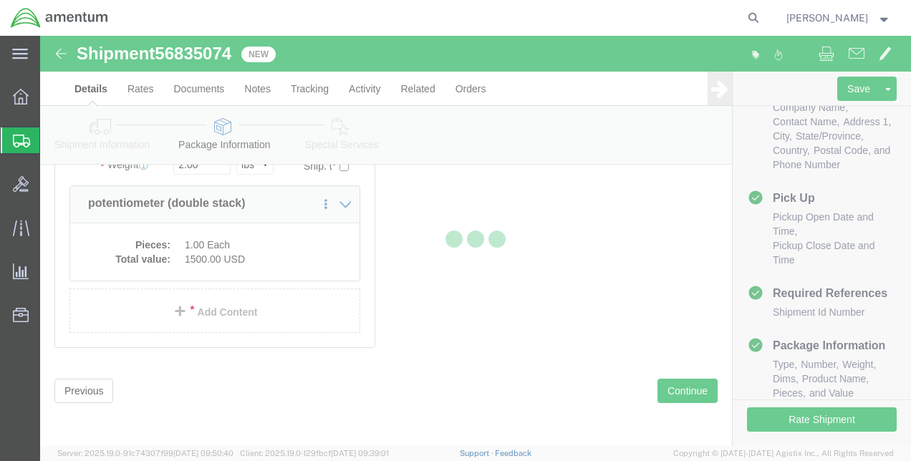
select select "42675"
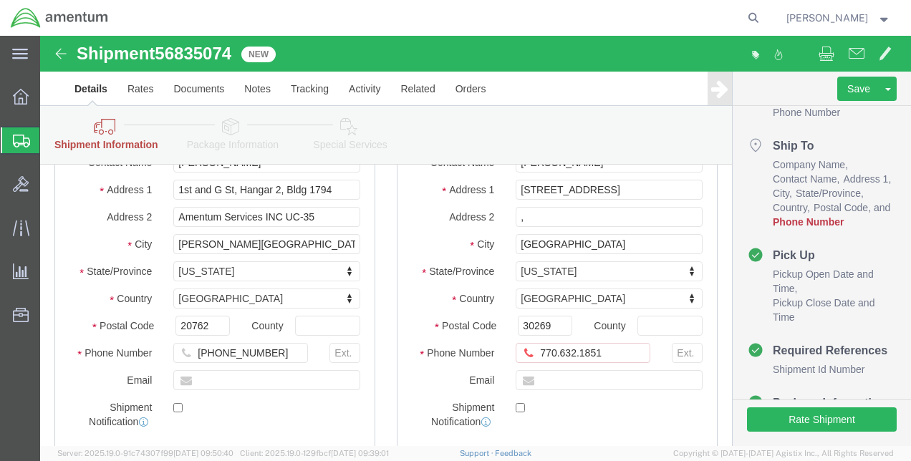
scroll to position [143, 0]
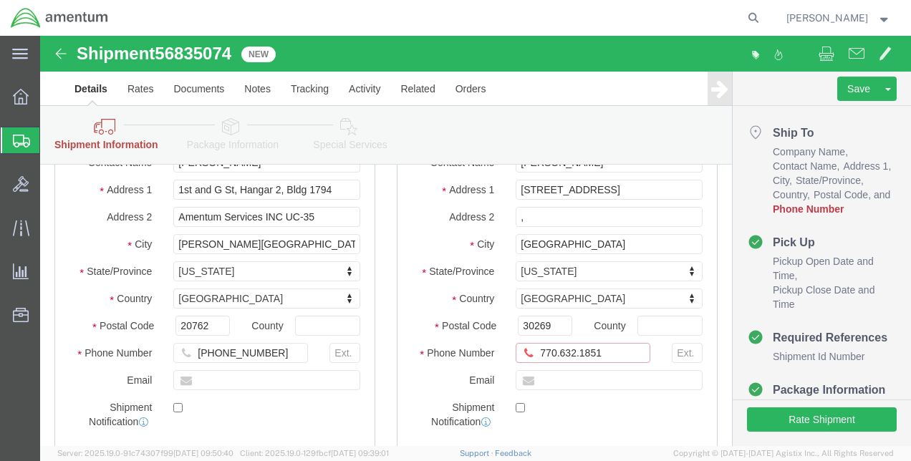
click input "770.632.1851"
type input "[PHONE_NUMBER]"
click span "Pickup Open Date and Time"
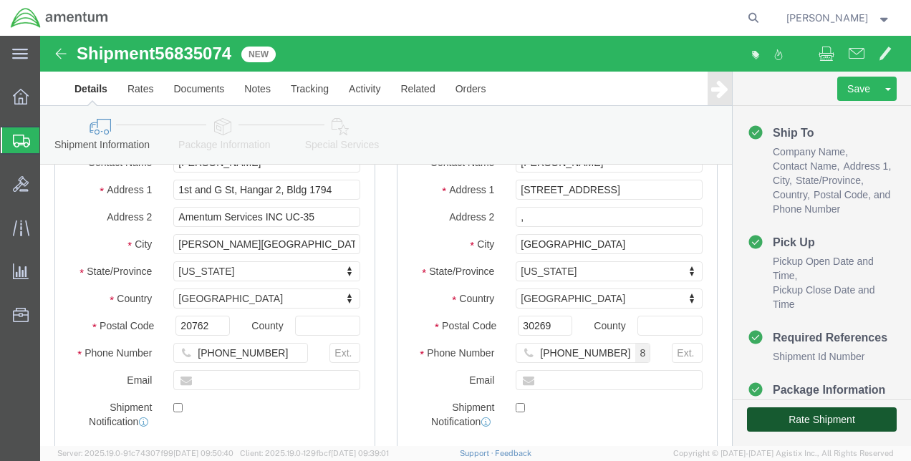
click button "Rate Shipment"
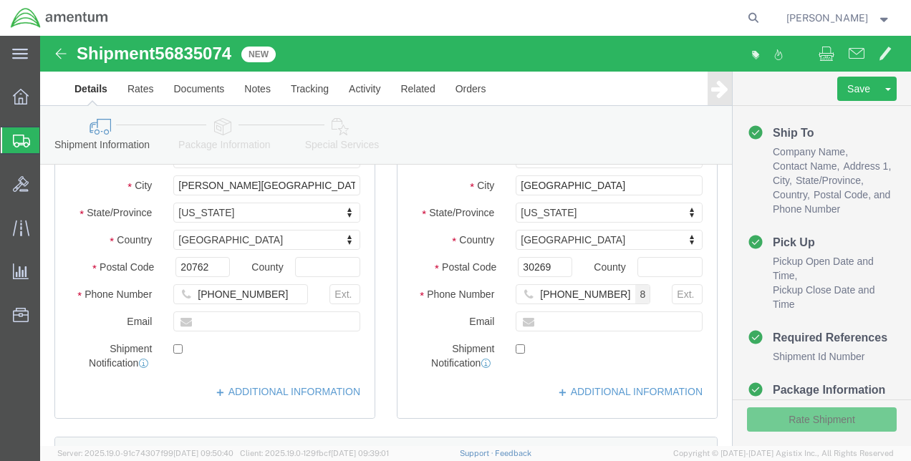
scroll to position [169, 0]
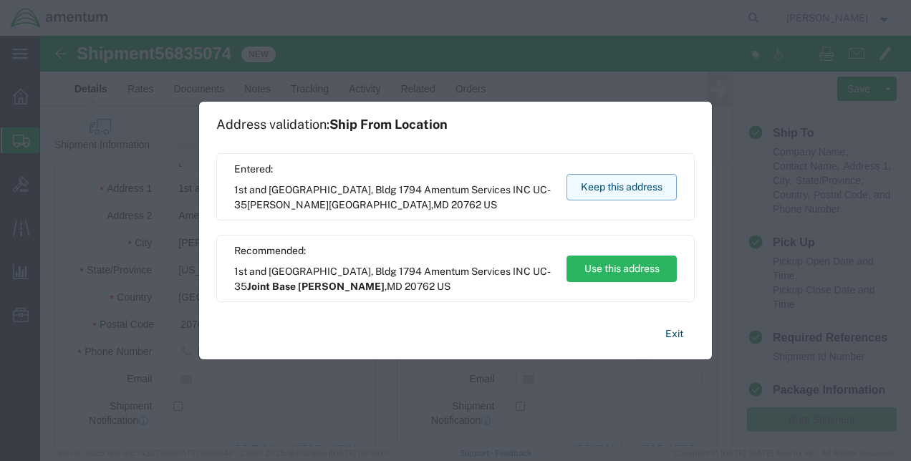
click at [639, 178] on button "Keep this address" at bounding box center [622, 187] width 110 height 27
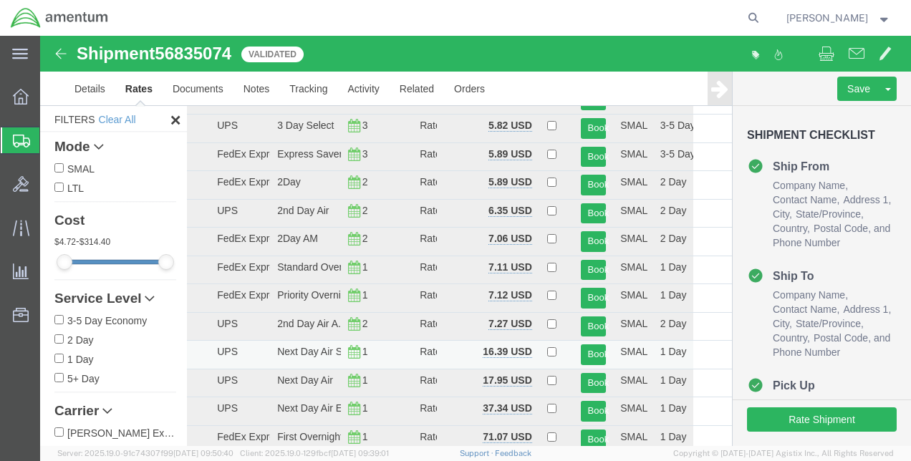
scroll to position [26, 0]
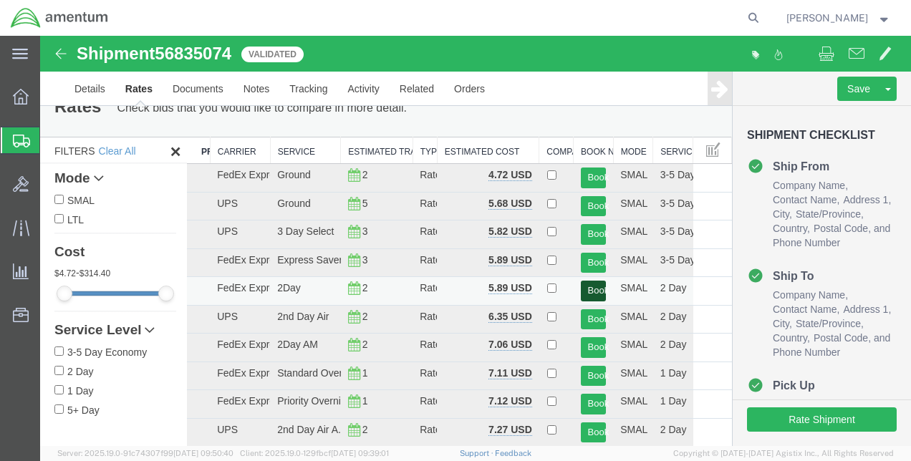
click at [587, 285] on button "Book" at bounding box center [594, 291] width 26 height 21
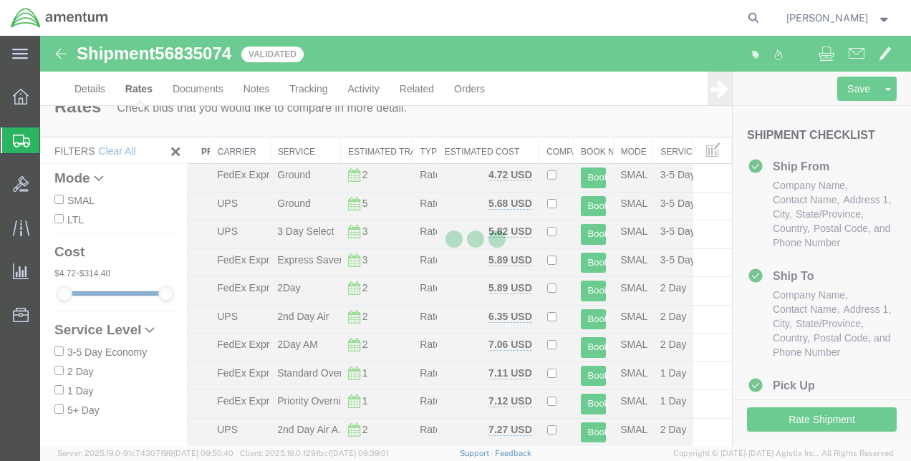
scroll to position [0, 0]
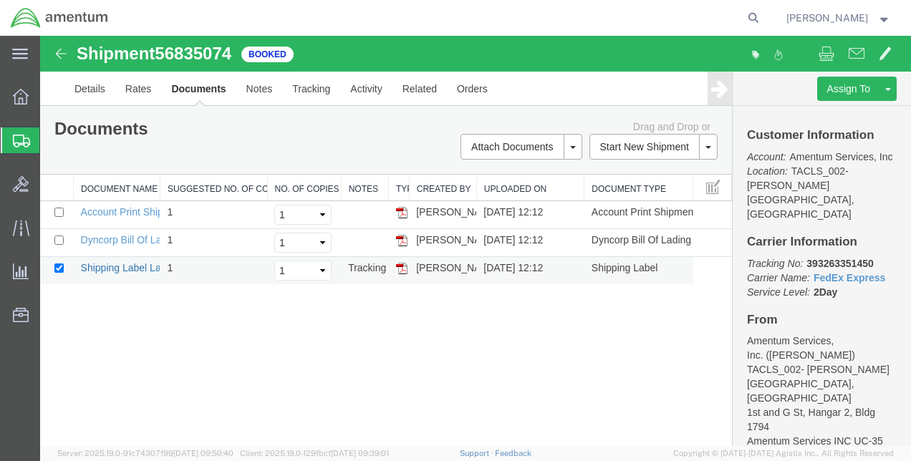
click at [141, 265] on link "Shipping Label Laser" at bounding box center [128, 267] width 95 height 11
click at [307, 331] on div "Shipment 56835074 3 of 3 Booked Details Rates Documents Notes Tracking Activity…" at bounding box center [475, 241] width 871 height 411
